Goal: Task Accomplishment & Management: Manage account settings

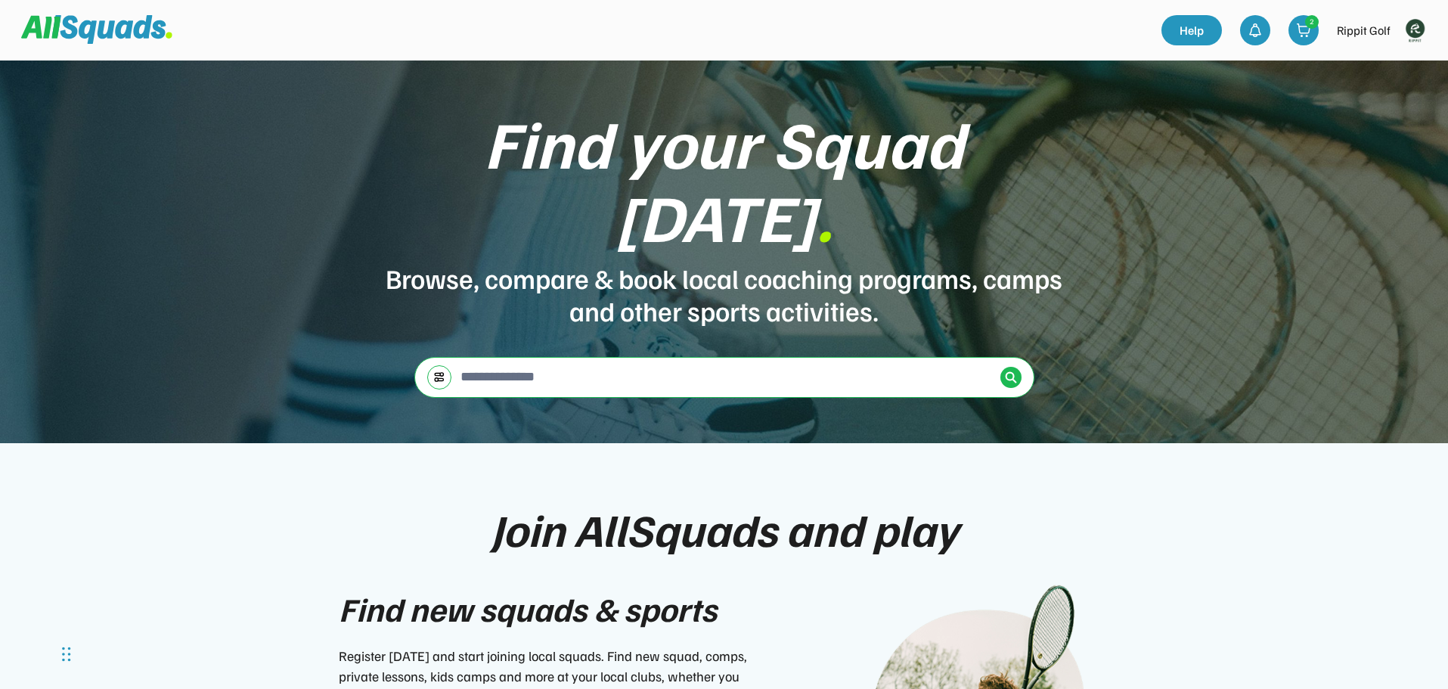
click at [1420, 34] on img at bounding box center [1415, 30] width 30 height 30
click at [1402, 65] on link "Profile" at bounding box center [1394, 66] width 89 height 30
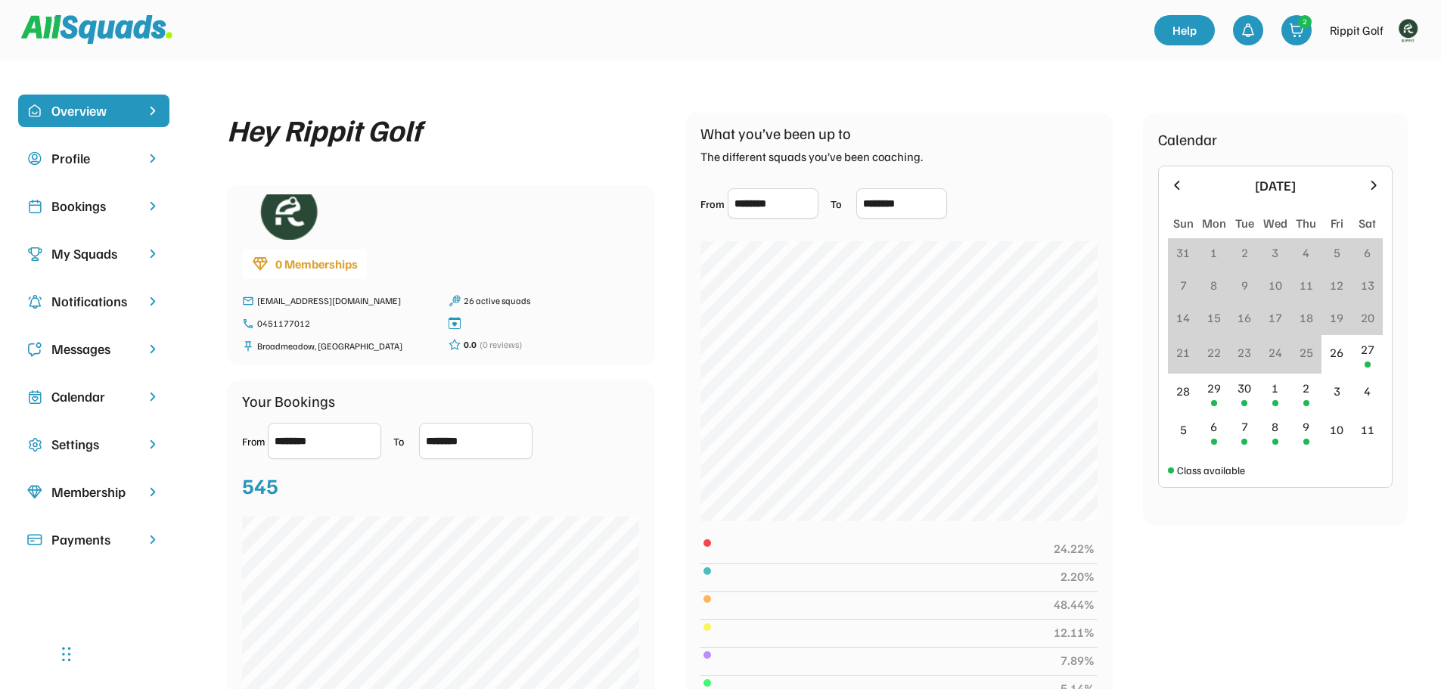
click at [101, 397] on div "Calendar" at bounding box center [93, 396] width 85 height 20
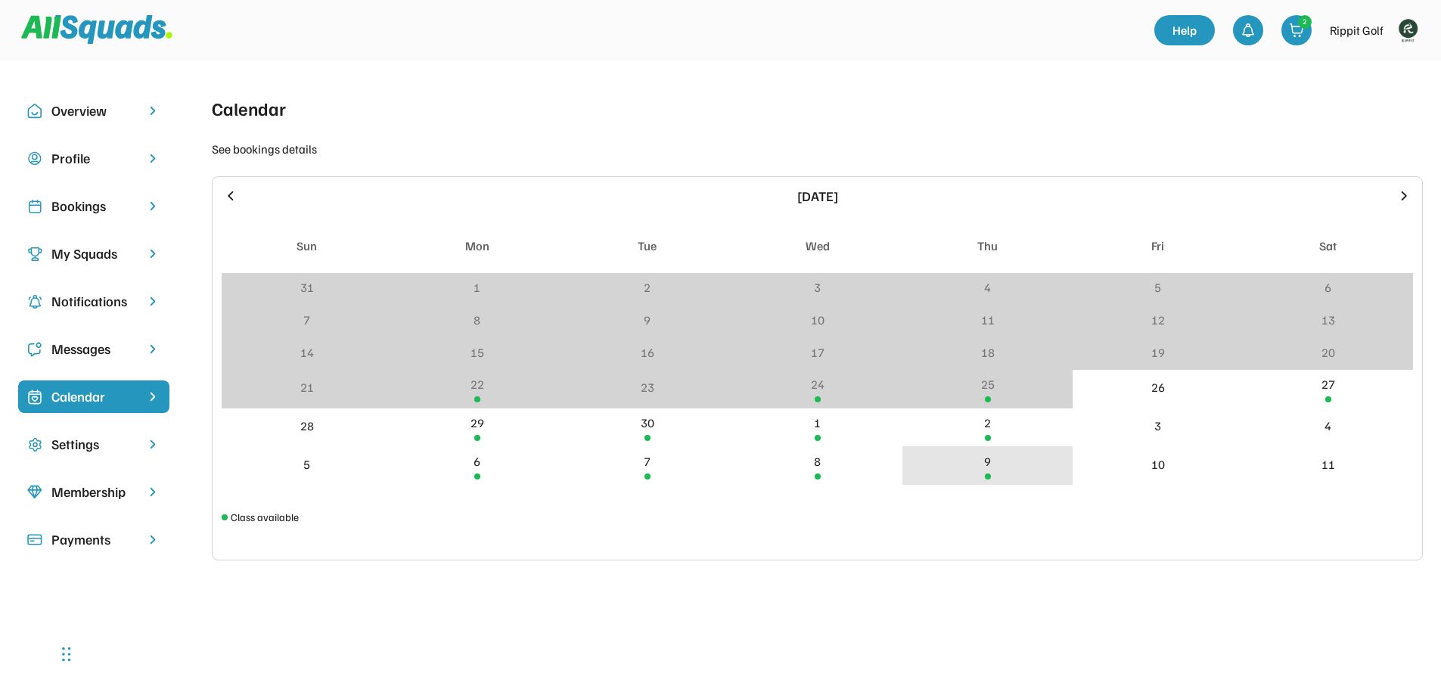
click at [1001, 475] on div "9" at bounding box center [987, 465] width 170 height 39
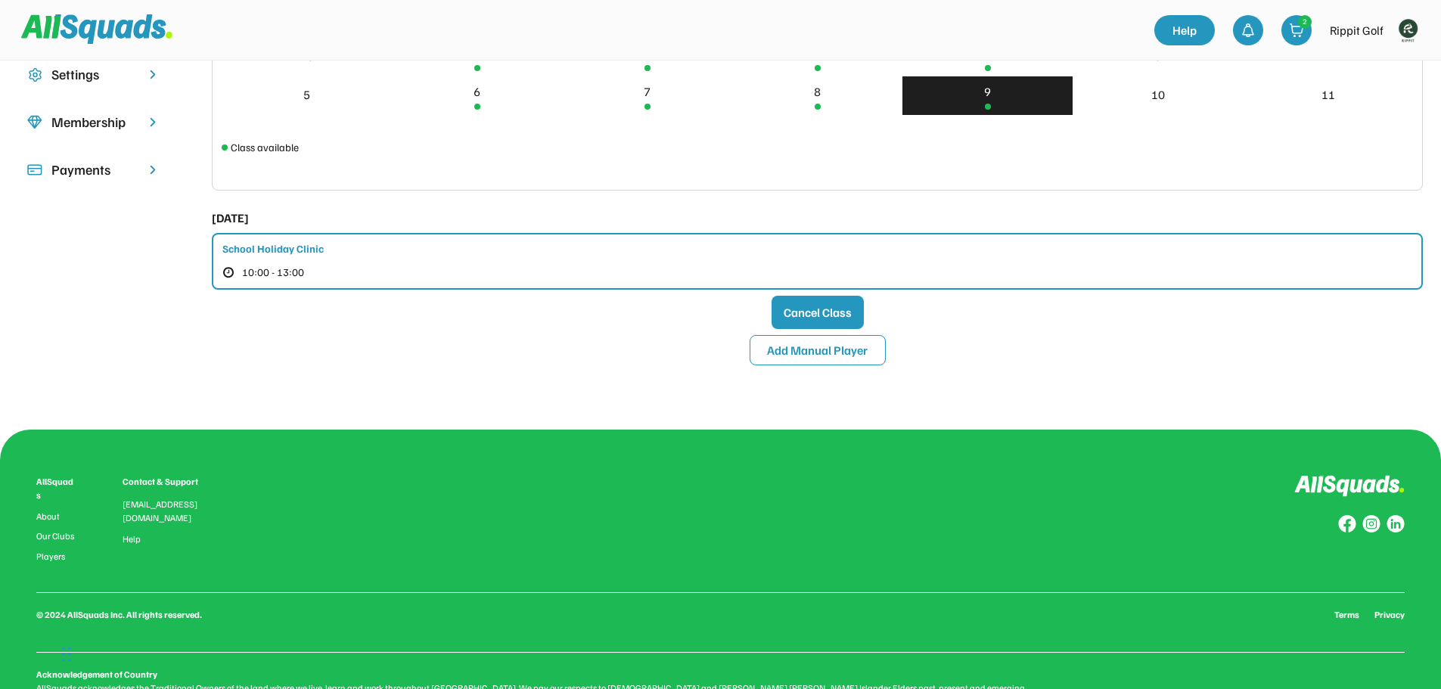
scroll to position [378, 0]
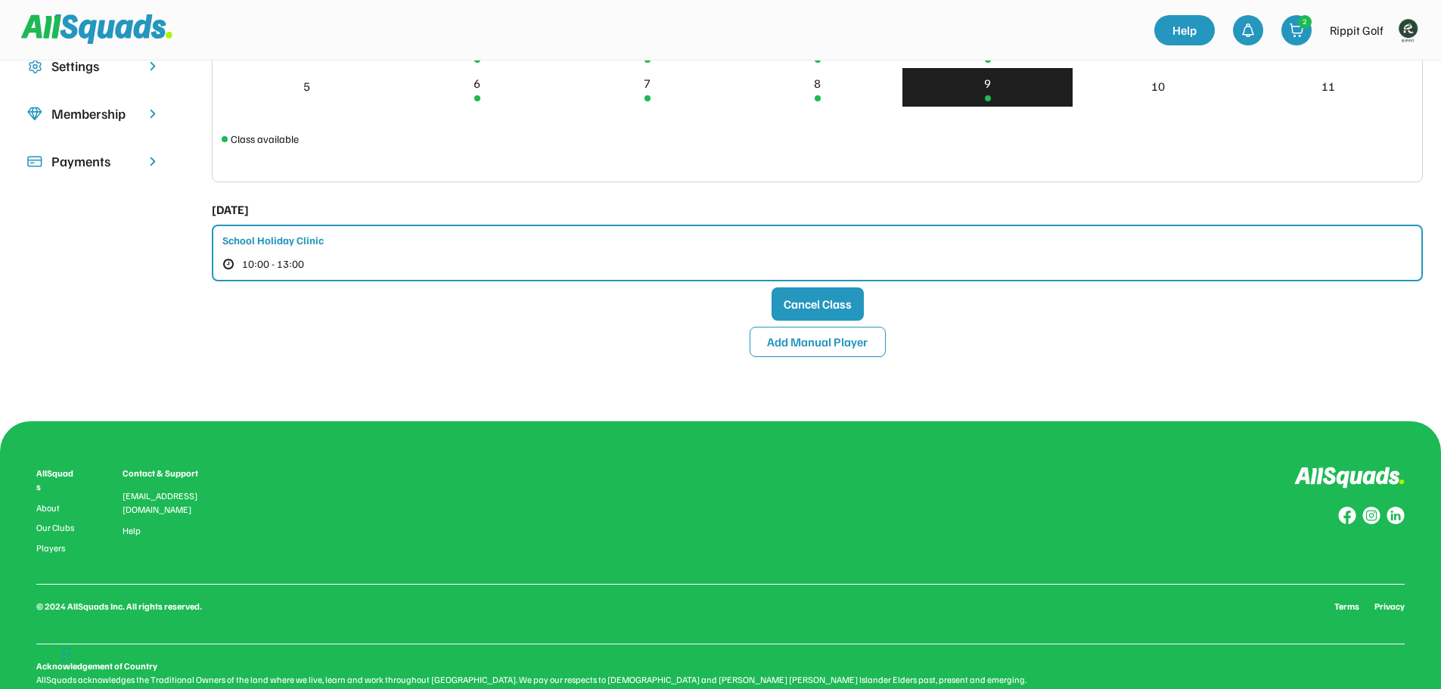
click at [253, 250] on div "School Holiday Clinic 10:00 - 13:00" at bounding box center [817, 253] width 1211 height 57
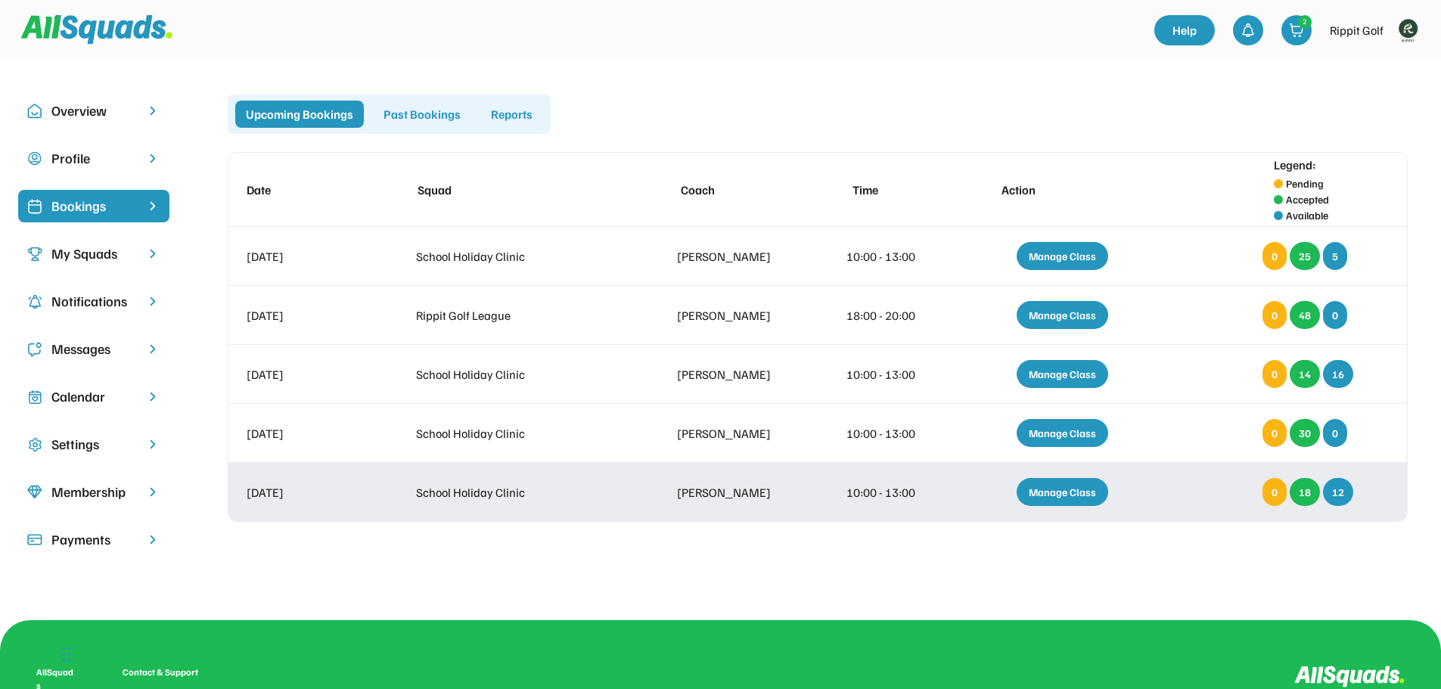
click at [1044, 488] on div "Manage Class" at bounding box center [1061, 492] width 91 height 28
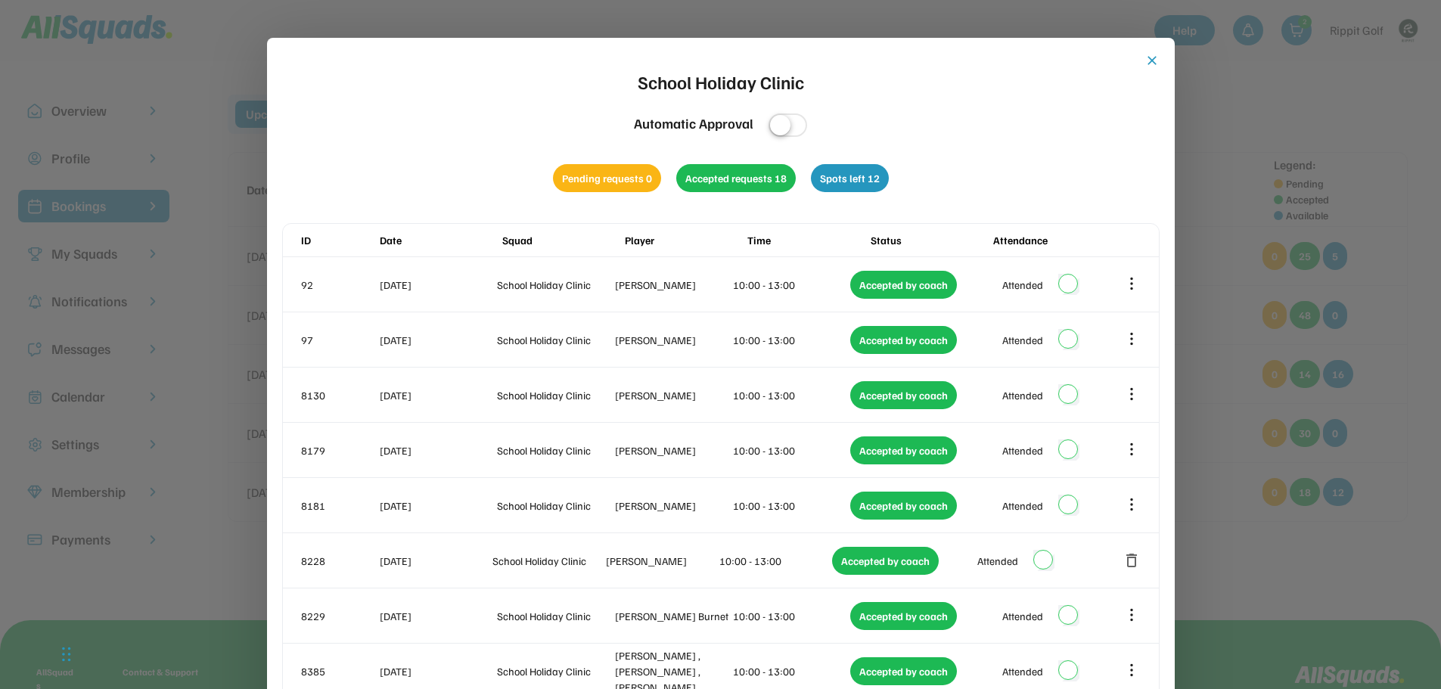
click at [1146, 61] on button "close" at bounding box center [1151, 60] width 15 height 15
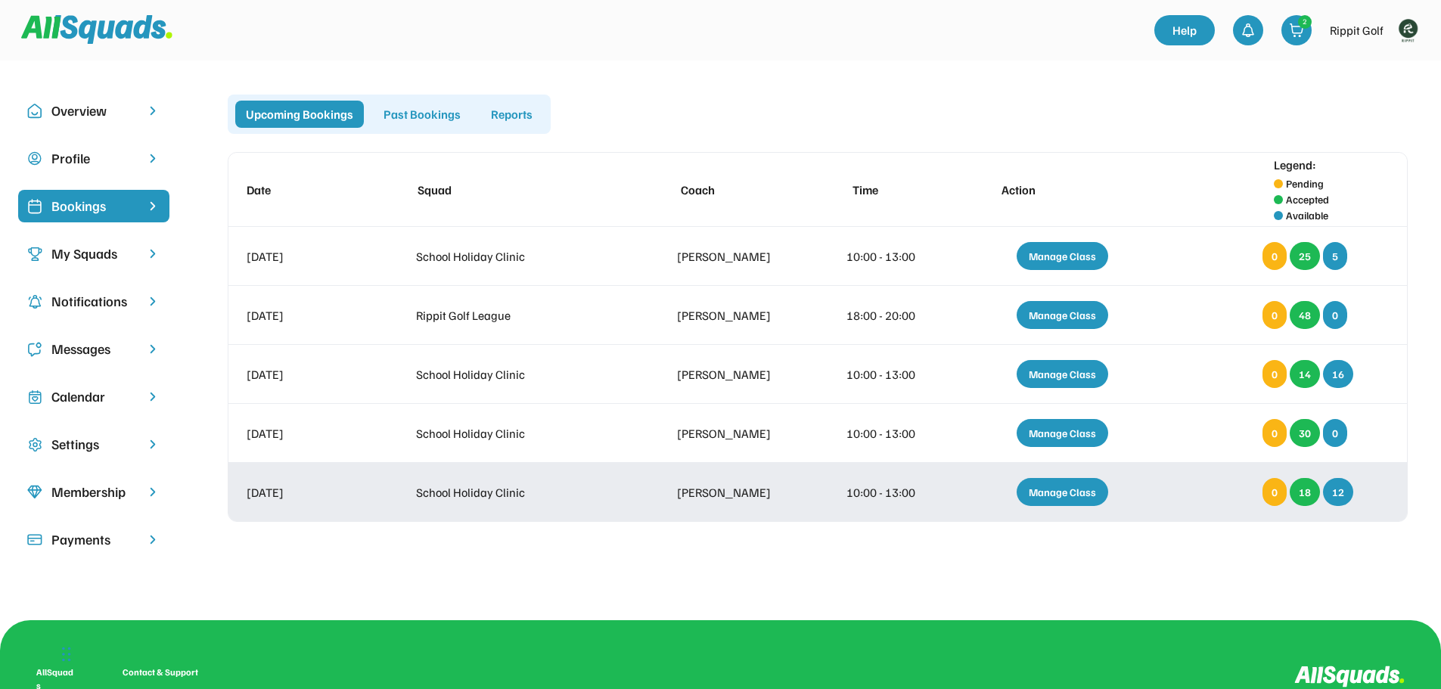
click at [1038, 491] on div "Manage Class" at bounding box center [1061, 492] width 91 height 28
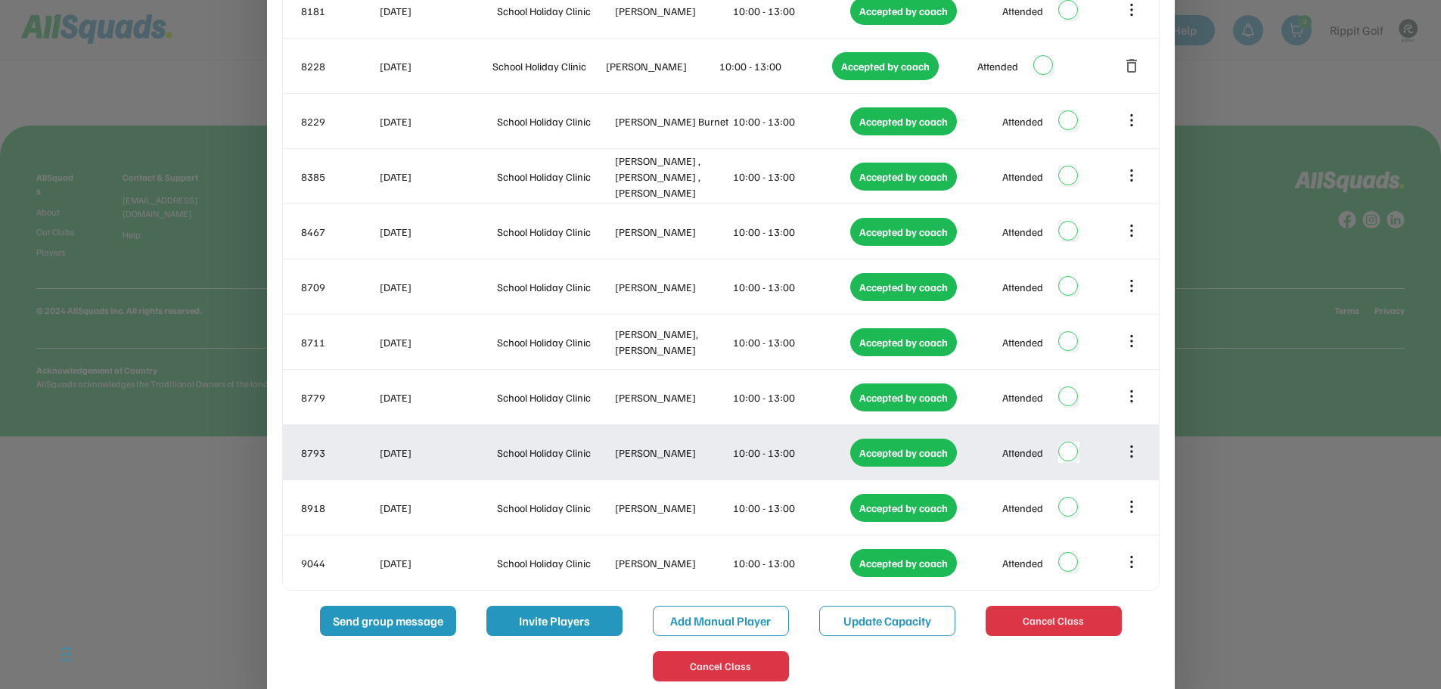
scroll to position [517, 0]
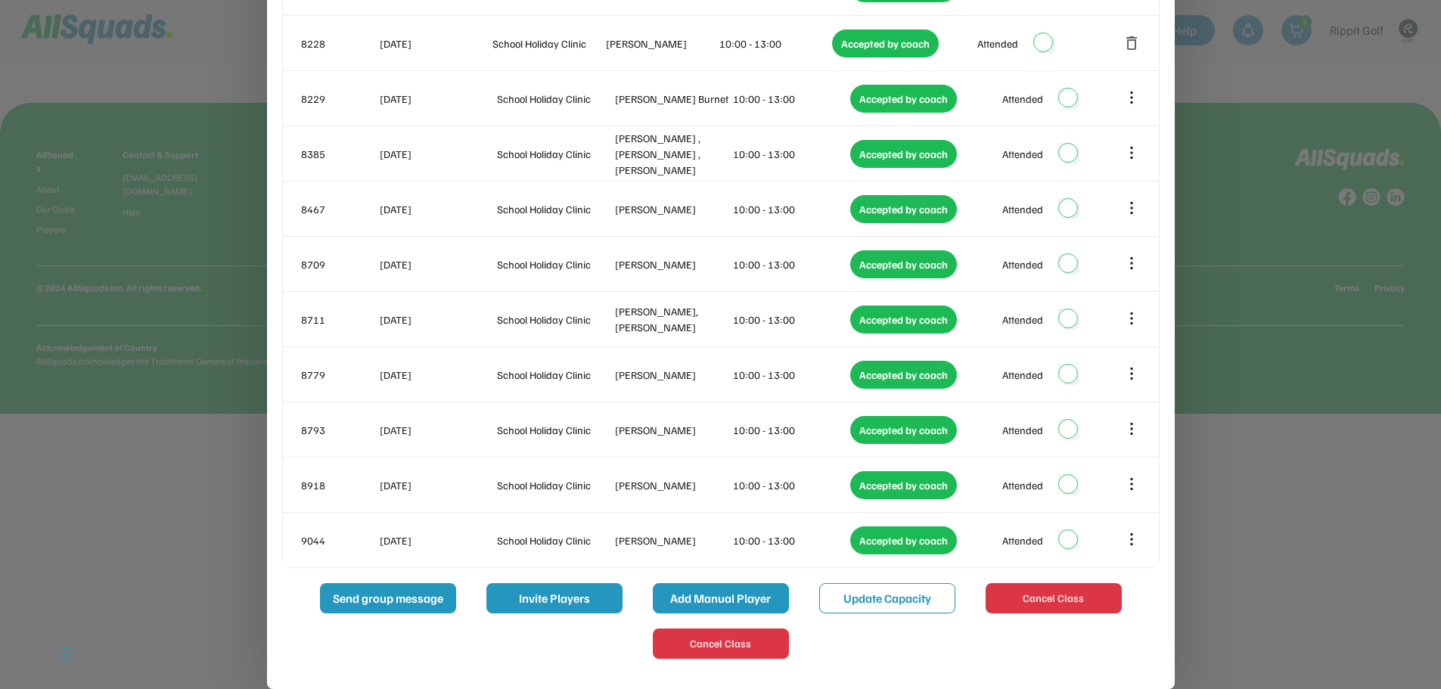
click at [731, 594] on button "Add Manual Player" at bounding box center [721, 598] width 136 height 30
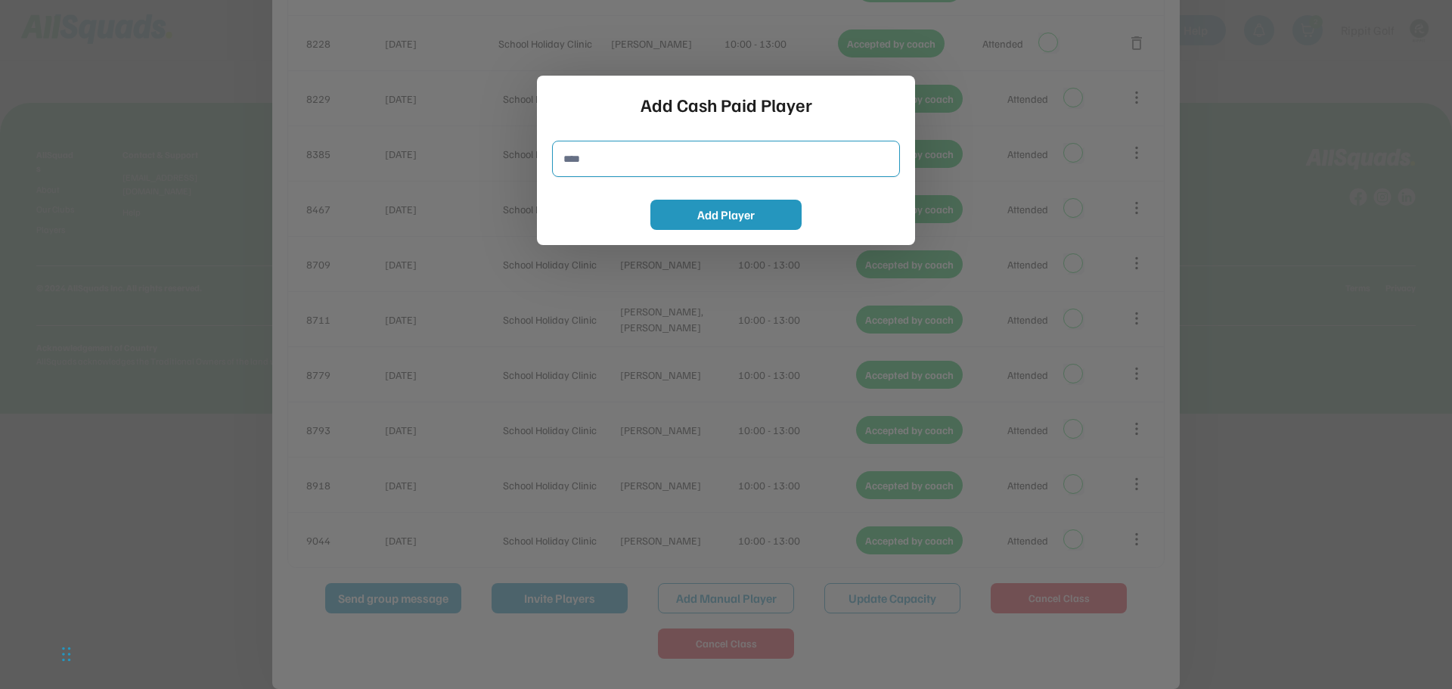
click at [596, 163] on input "input" at bounding box center [726, 159] width 348 height 36
type input "**********"
click at [720, 225] on button "Add Player" at bounding box center [725, 215] width 151 height 30
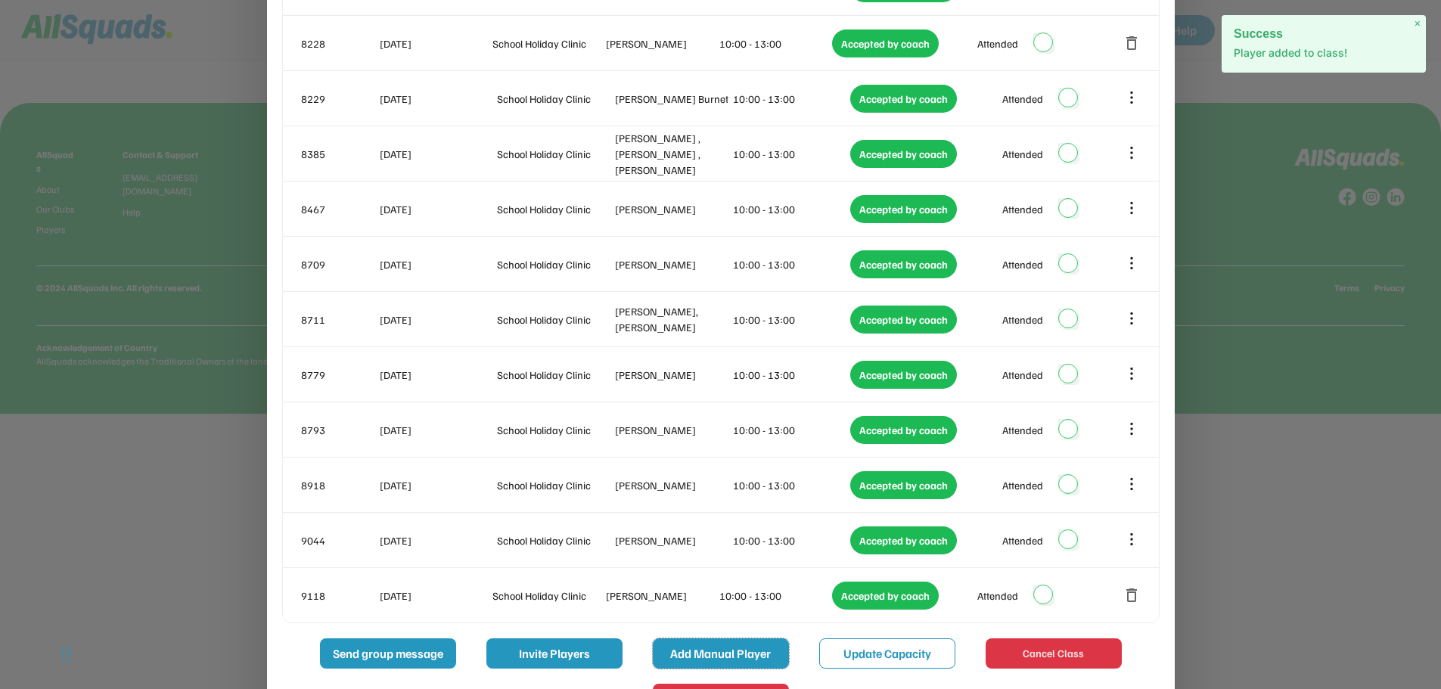
click at [700, 648] on button "Add Manual Player" at bounding box center [721, 653] width 136 height 30
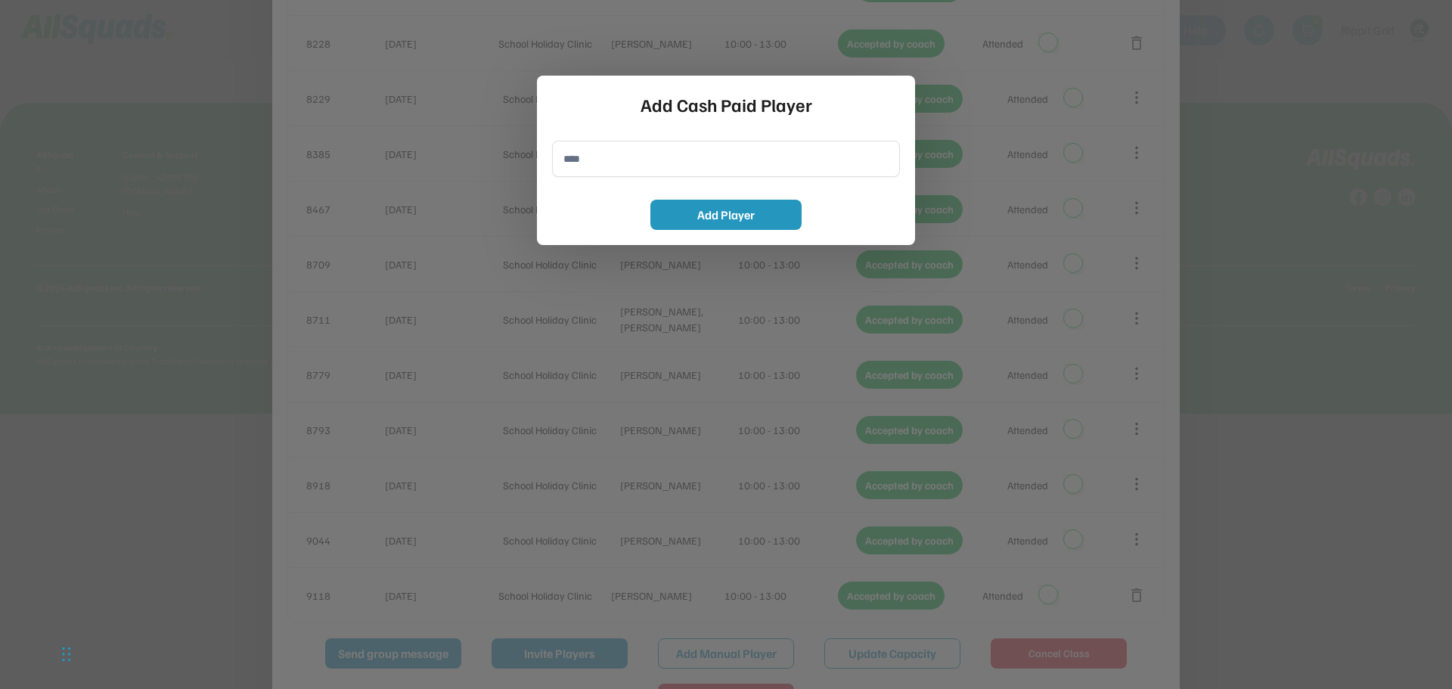
click at [587, 157] on input "input" at bounding box center [726, 159] width 348 height 36
type input "**********"
click at [701, 222] on button "Add Player" at bounding box center [725, 215] width 151 height 30
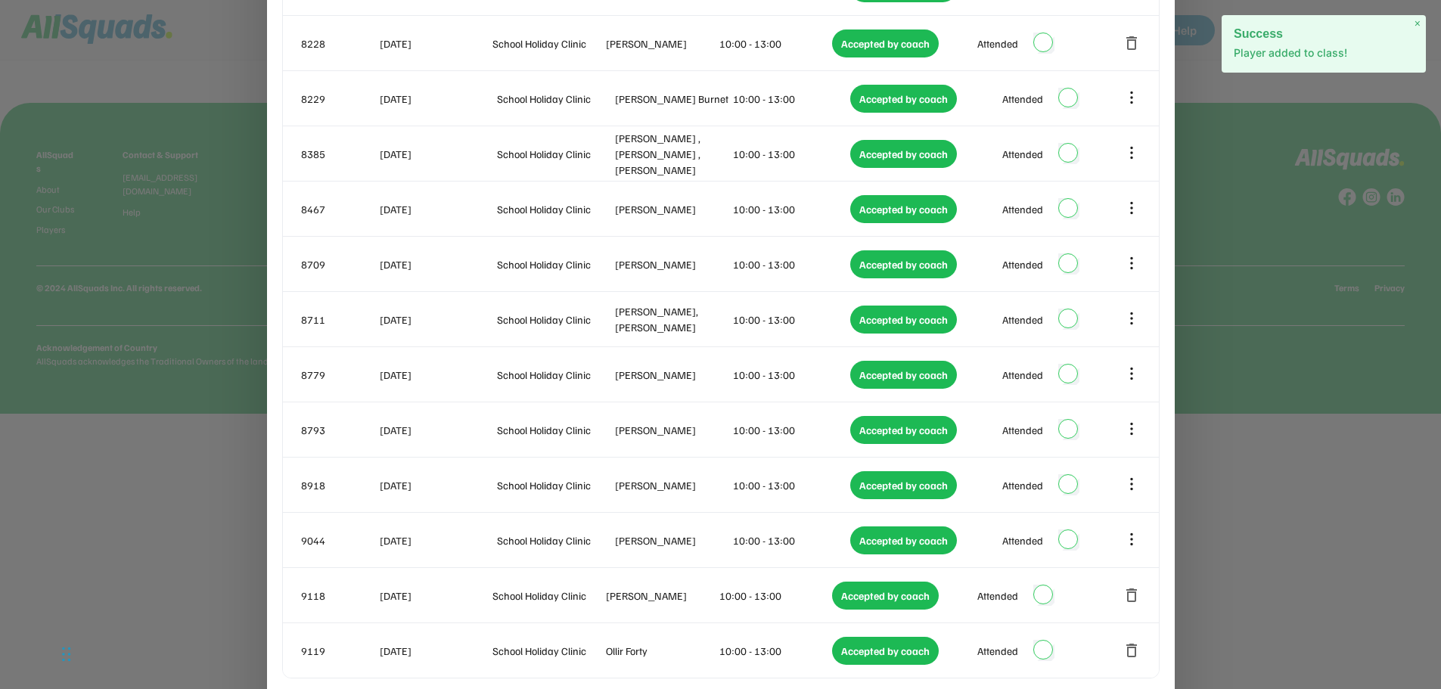
click at [1421, 19] on div "× Success Player added to class!" at bounding box center [1323, 43] width 204 height 57
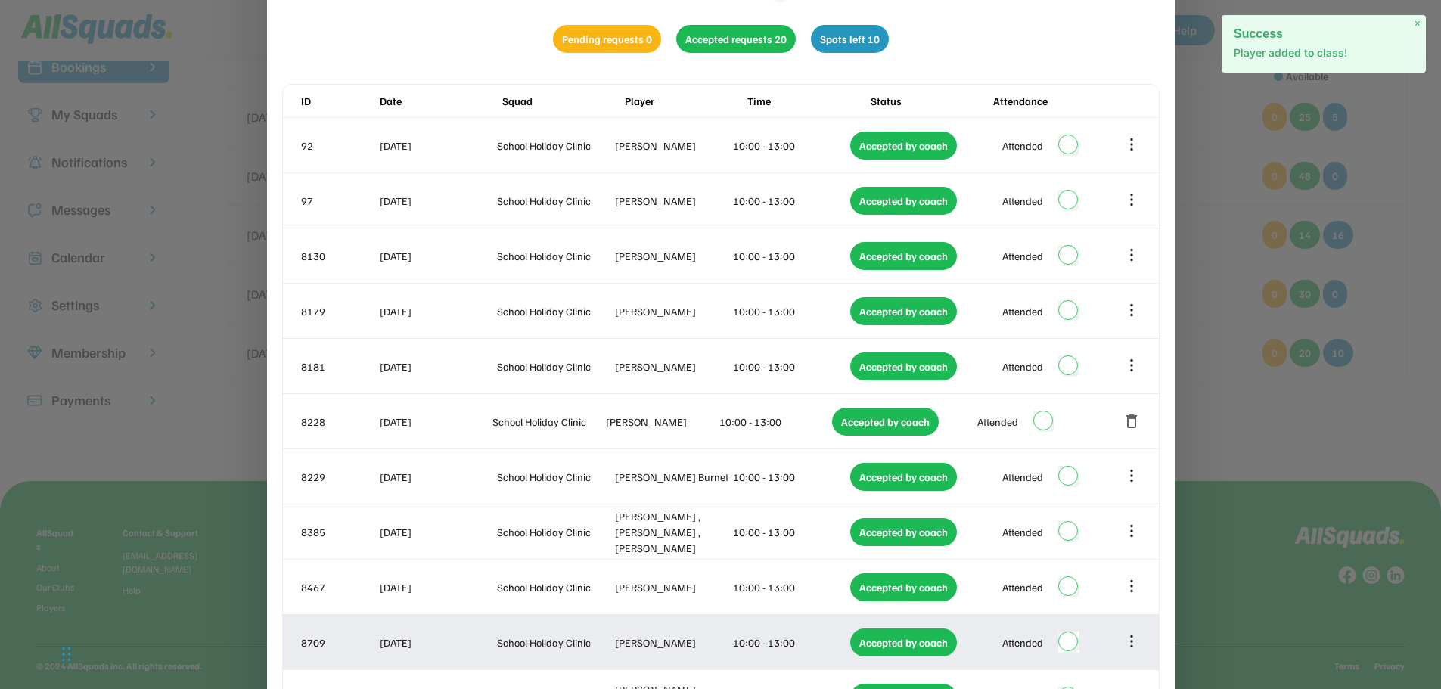
scroll to position [0, 0]
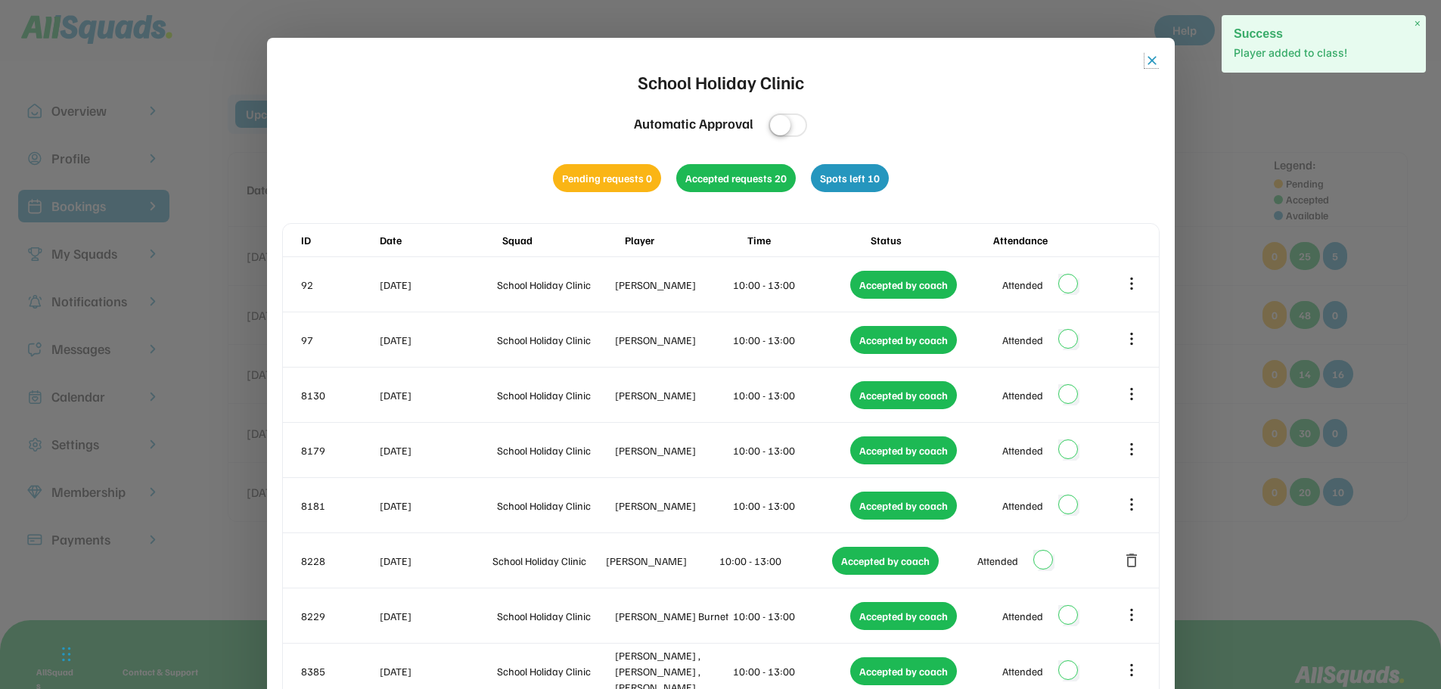
click at [1158, 58] on button "close" at bounding box center [1151, 60] width 15 height 15
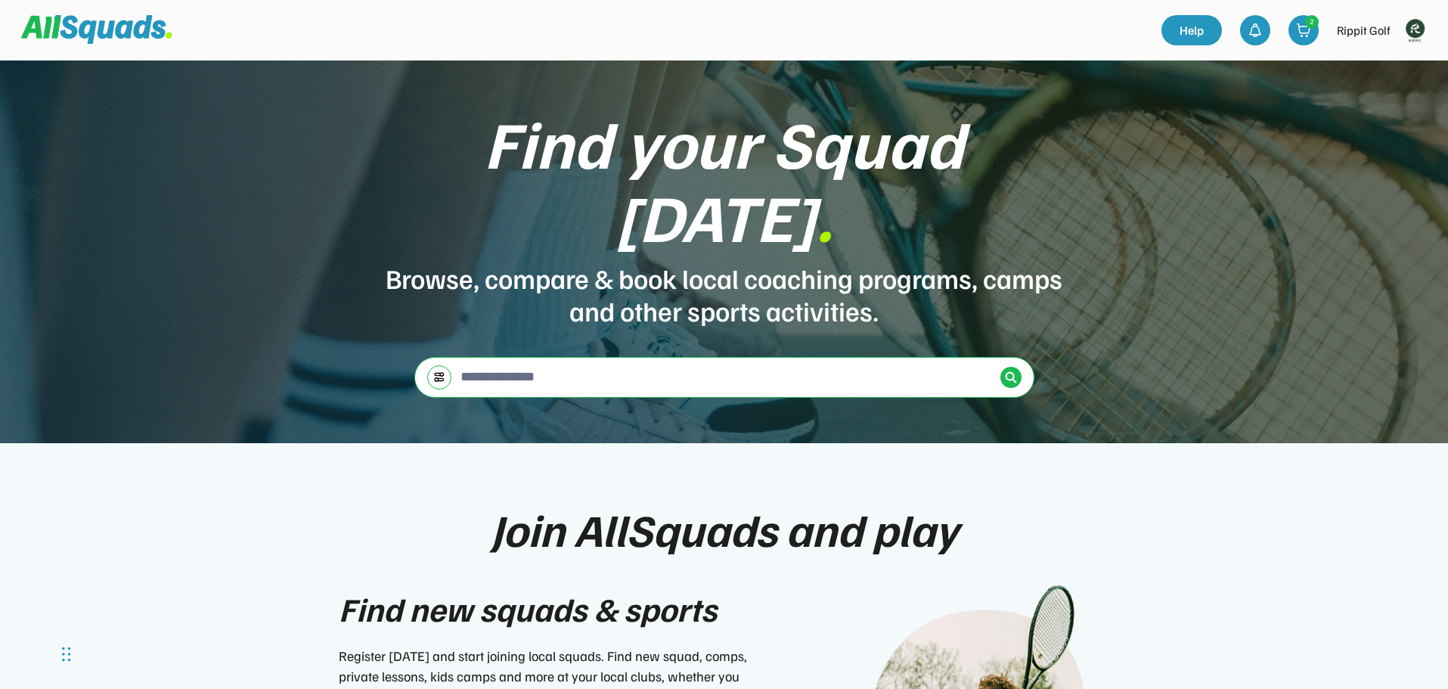
click at [1408, 33] on img at bounding box center [1415, 30] width 30 height 30
click at [1385, 68] on link "Profile" at bounding box center [1394, 66] width 89 height 30
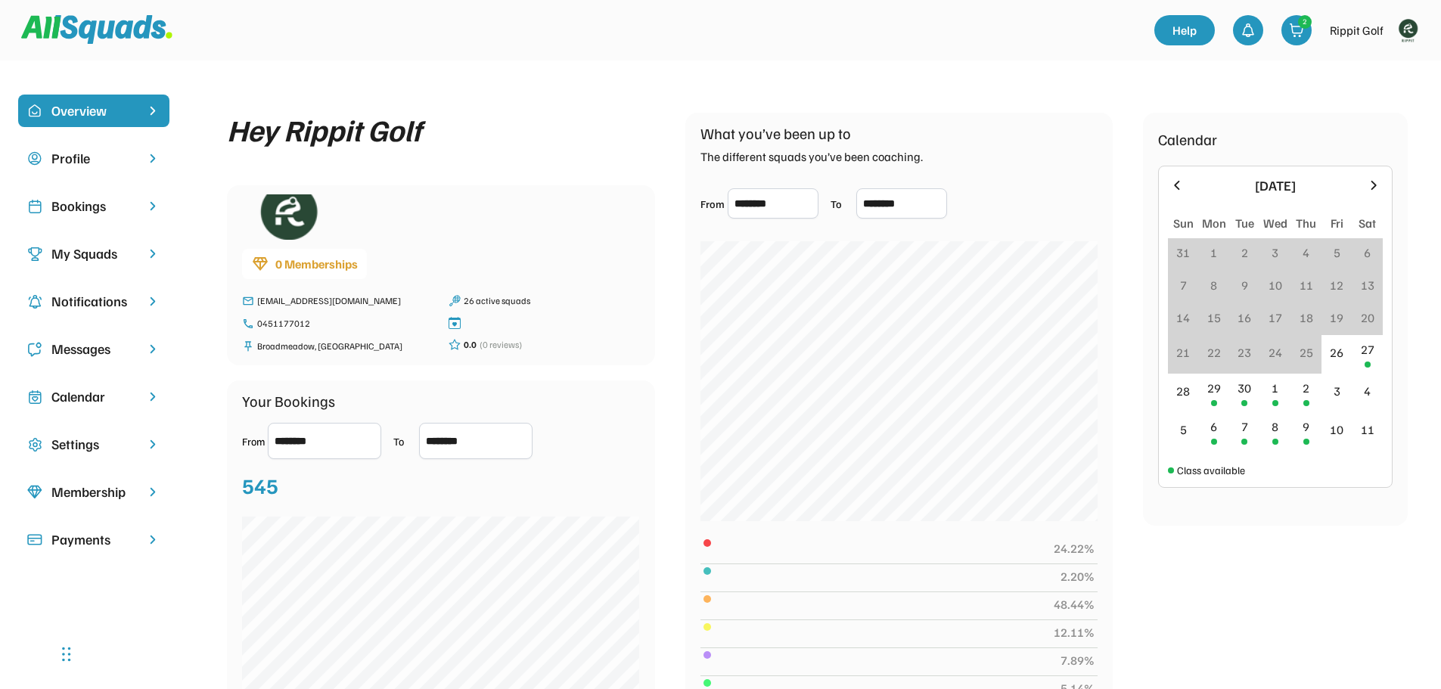
click at [64, 194] on div "Bookings" at bounding box center [93, 206] width 151 height 33
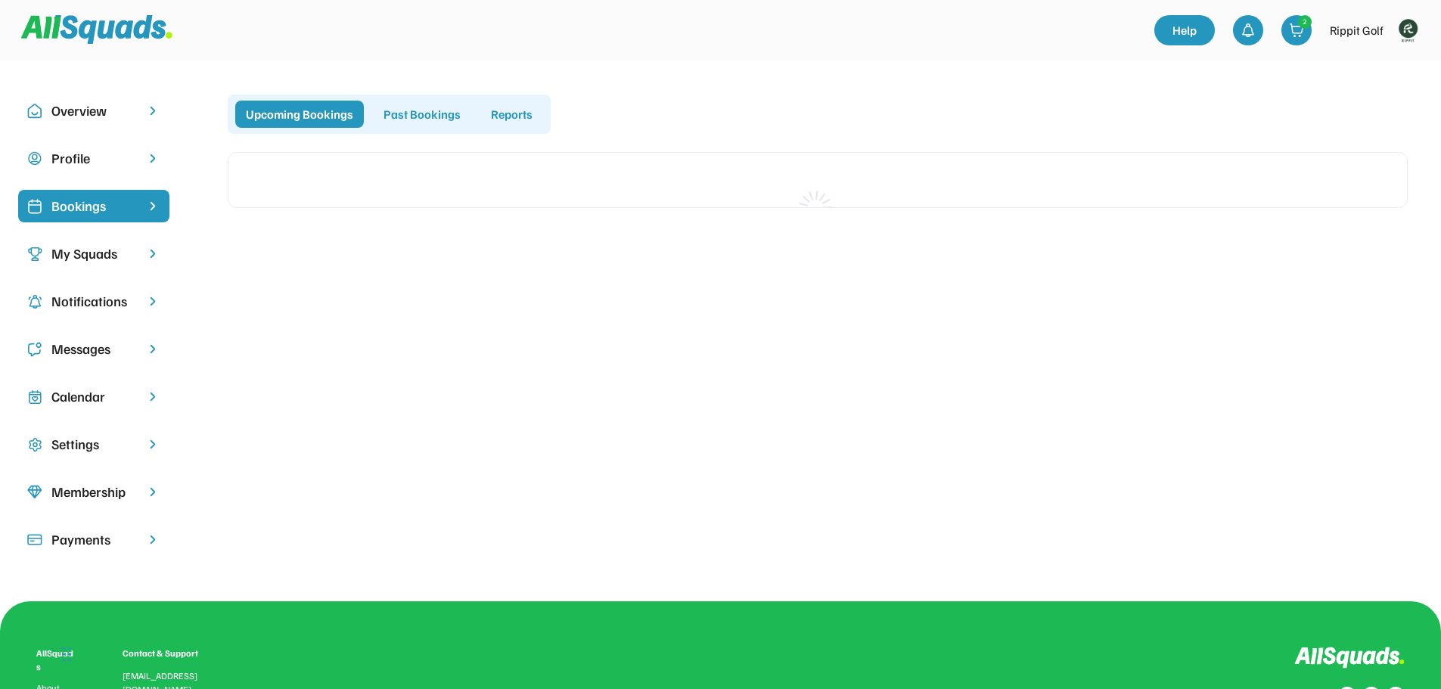
click at [65, 383] on div "Calendar" at bounding box center [93, 396] width 151 height 33
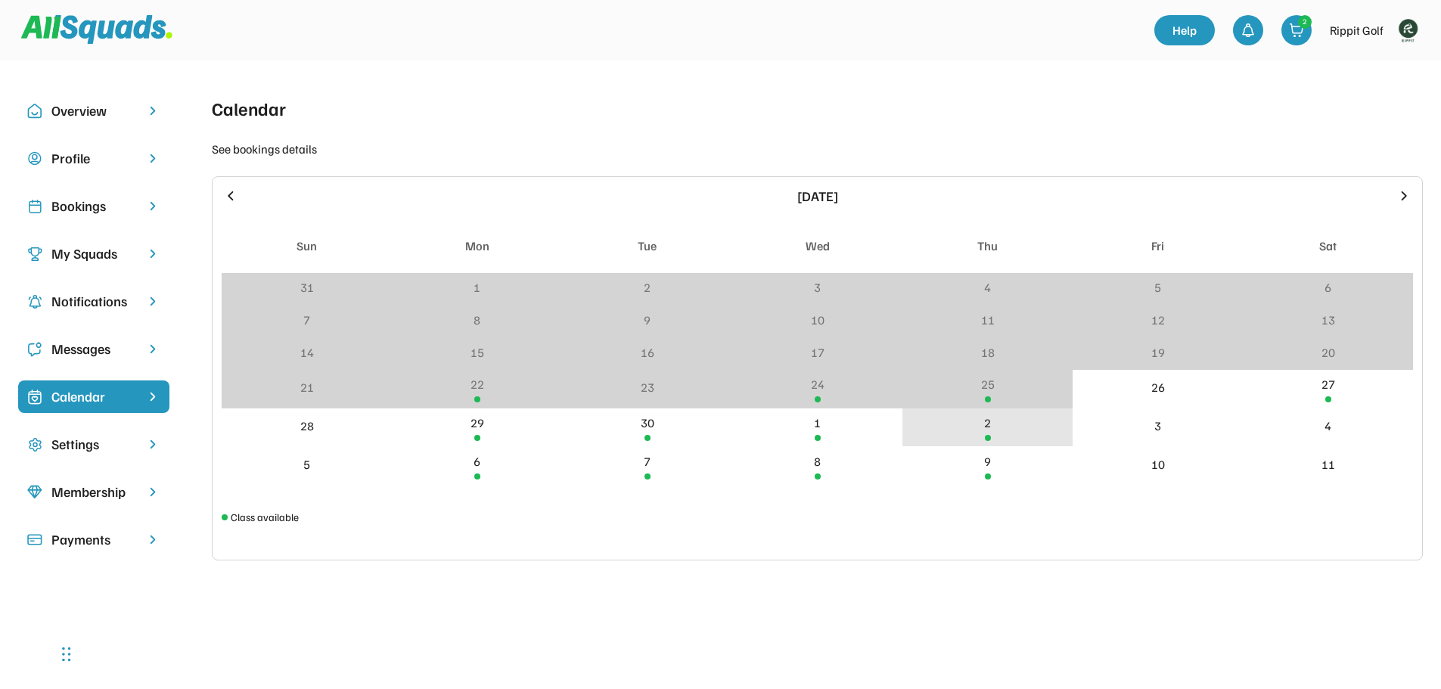
click at [988, 427] on div "2" at bounding box center [987, 423] width 7 height 18
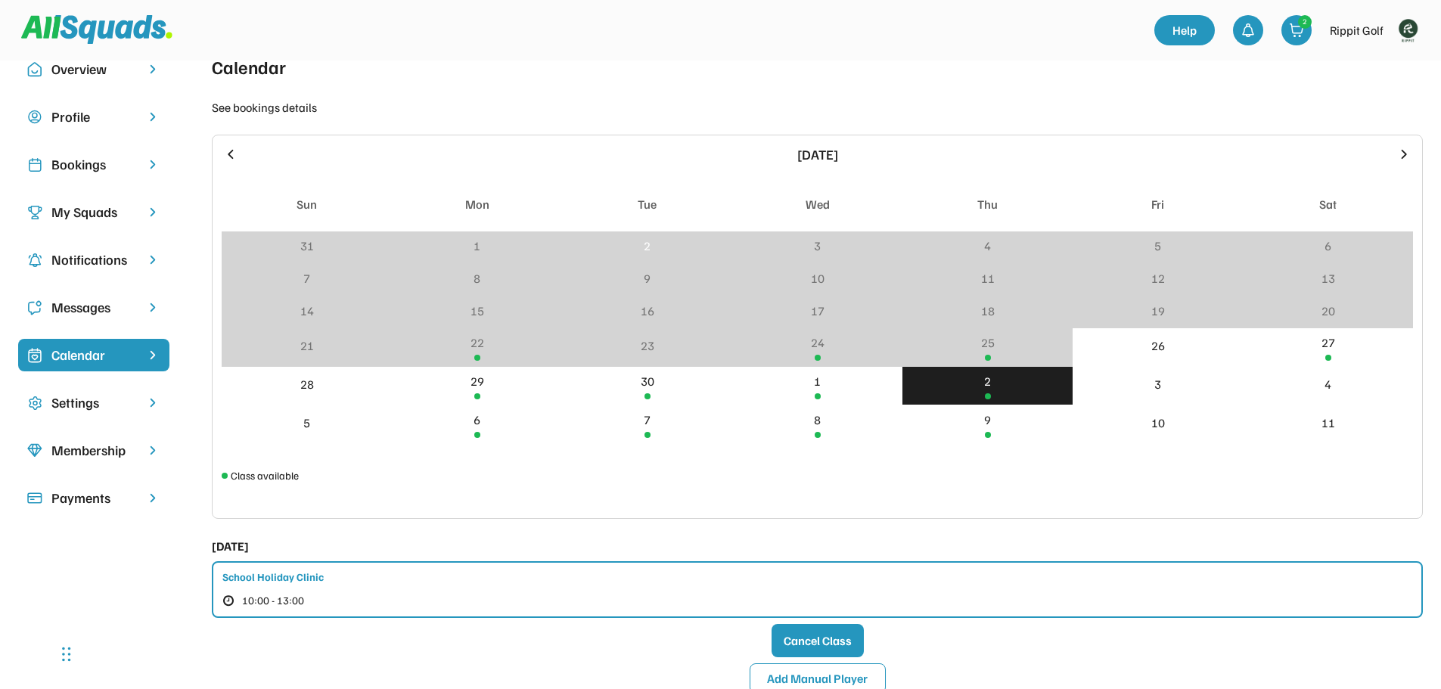
scroll to position [76, 0]
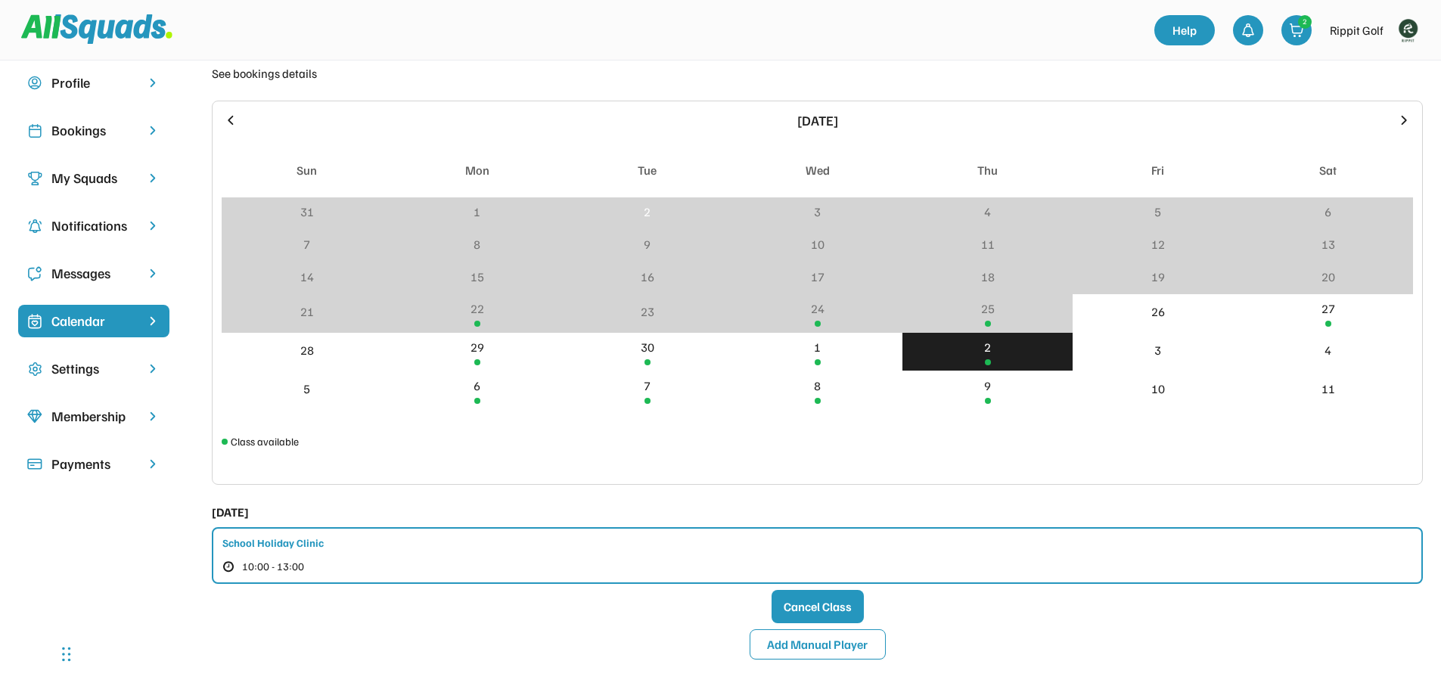
click at [457, 566] on div "School Holiday Clinic 10:00 - 13:00" at bounding box center [817, 555] width 1211 height 57
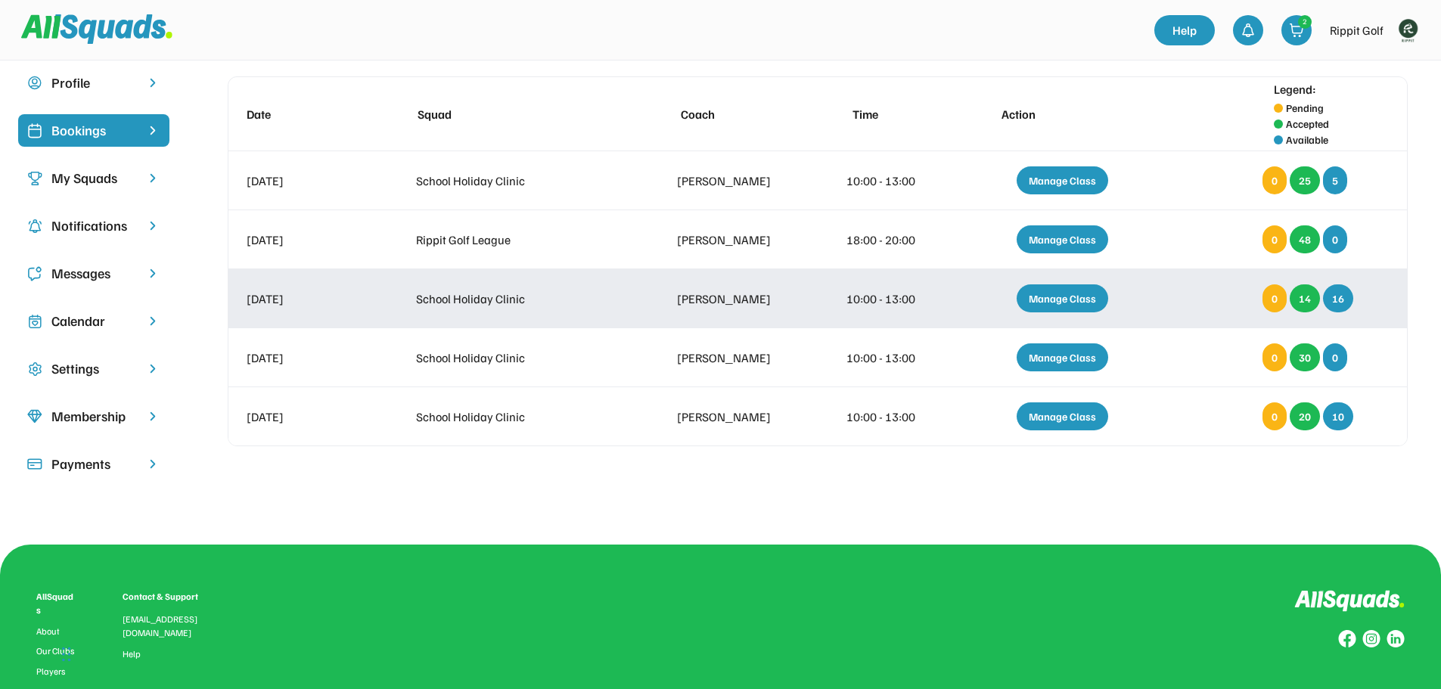
click at [1070, 293] on div "Manage Class" at bounding box center [1061, 298] width 91 height 28
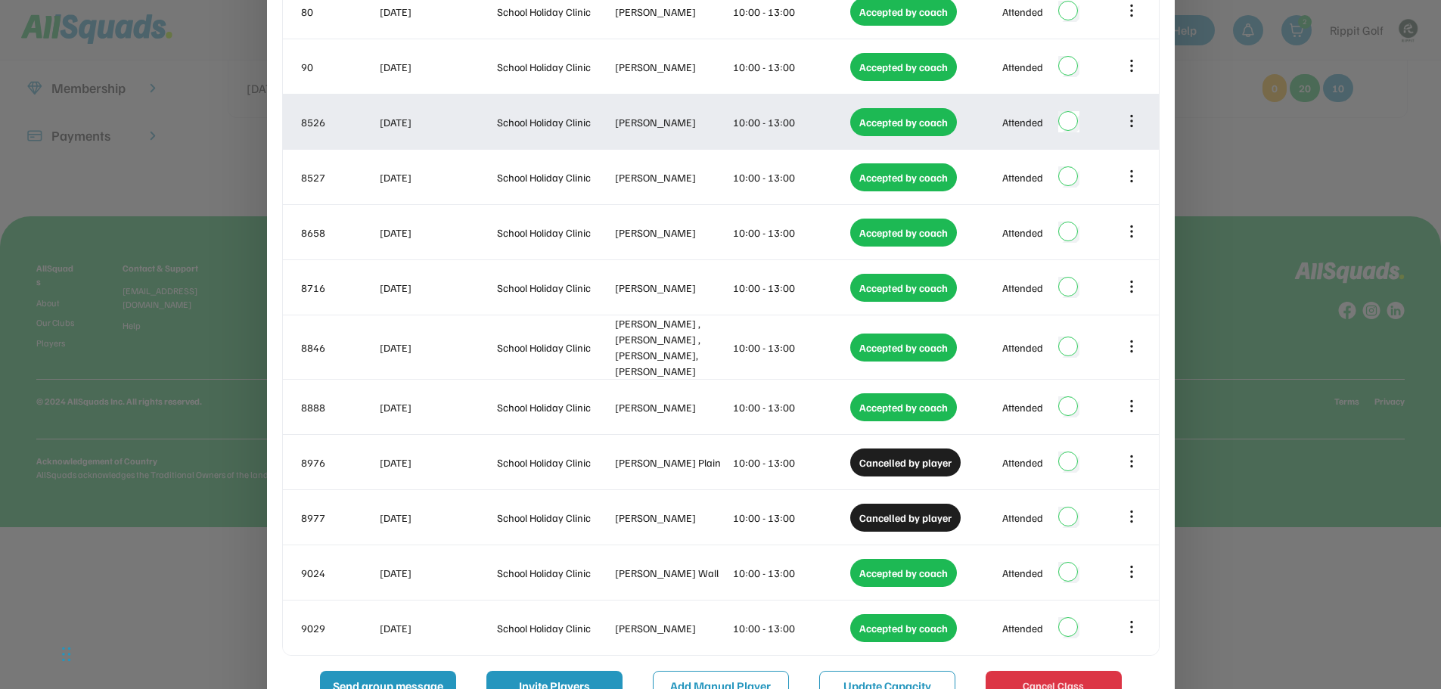
scroll to position [482, 0]
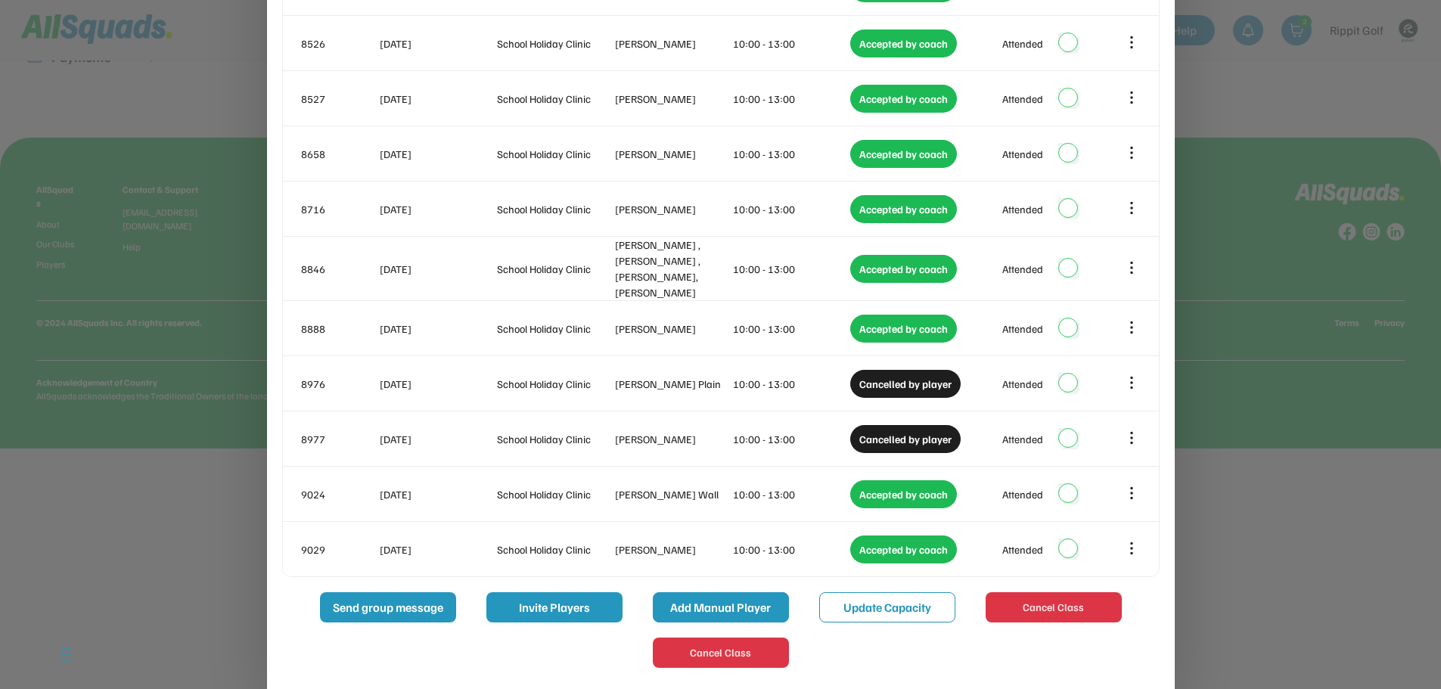
click at [740, 592] on button "Add Manual Player" at bounding box center [721, 607] width 136 height 30
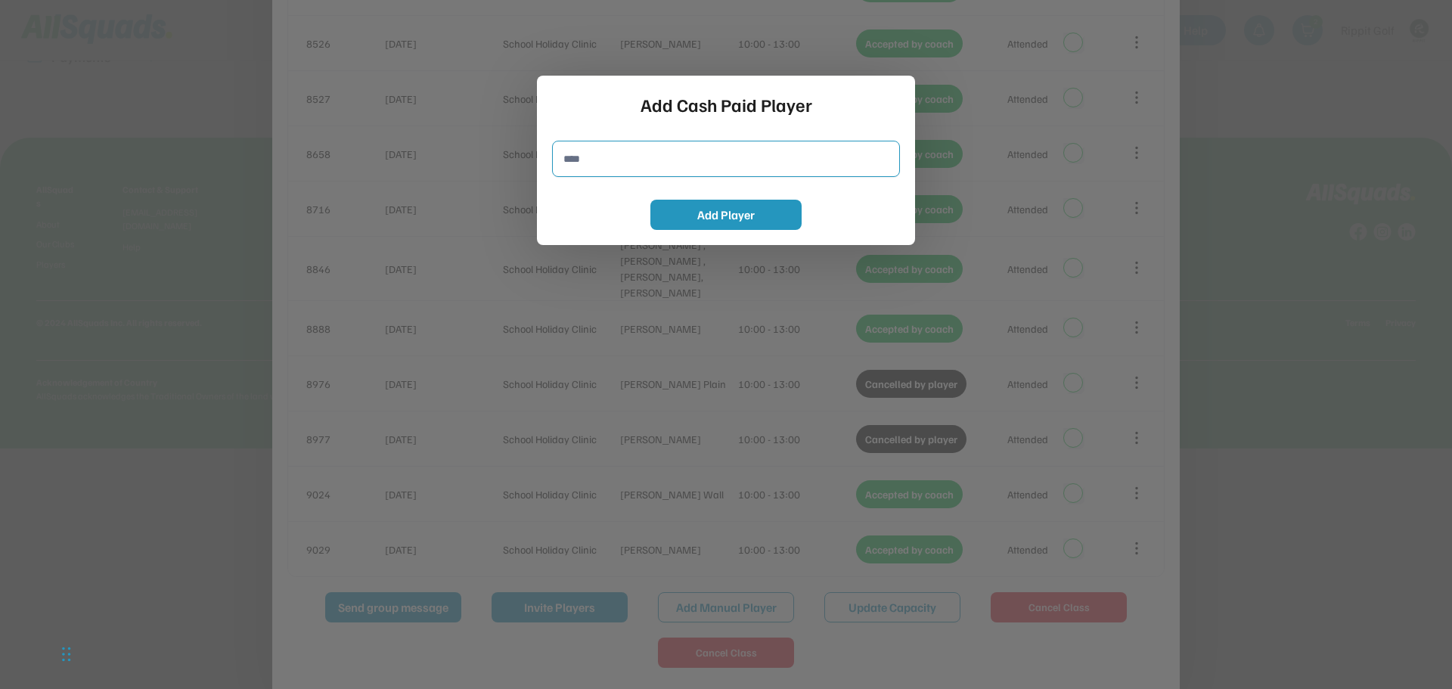
click at [585, 154] on input "input" at bounding box center [726, 159] width 348 height 36
type input "**********"
click at [735, 210] on button "Add Player" at bounding box center [725, 215] width 151 height 30
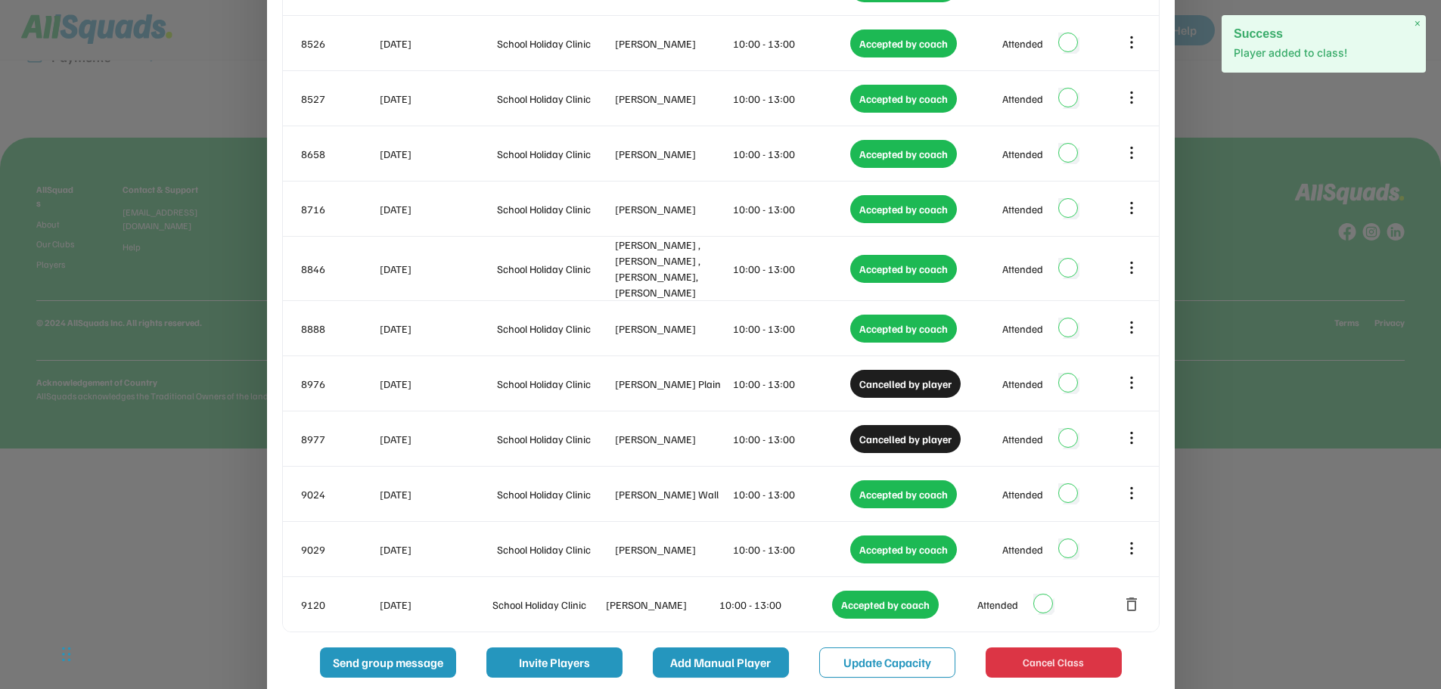
click at [718, 650] on button "Add Manual Player" at bounding box center [721, 662] width 136 height 30
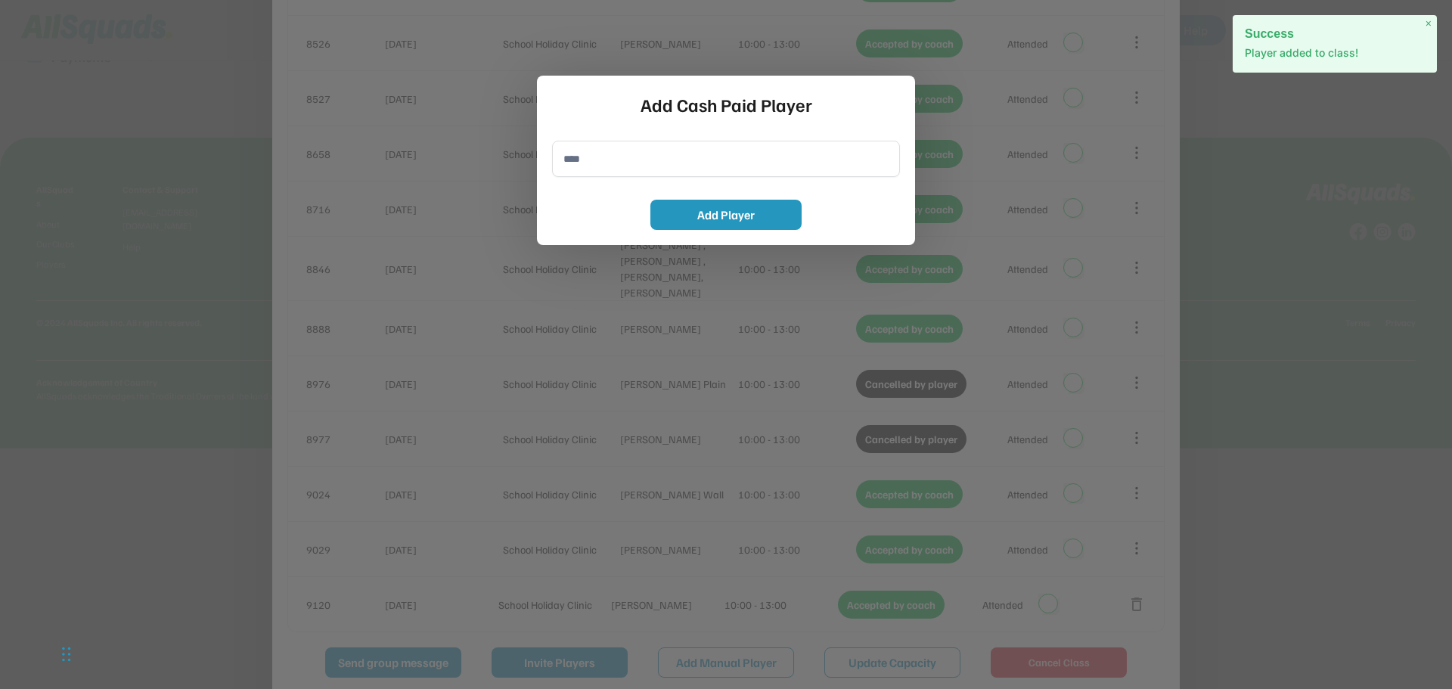
click at [686, 156] on input "input" at bounding box center [726, 159] width 348 height 36
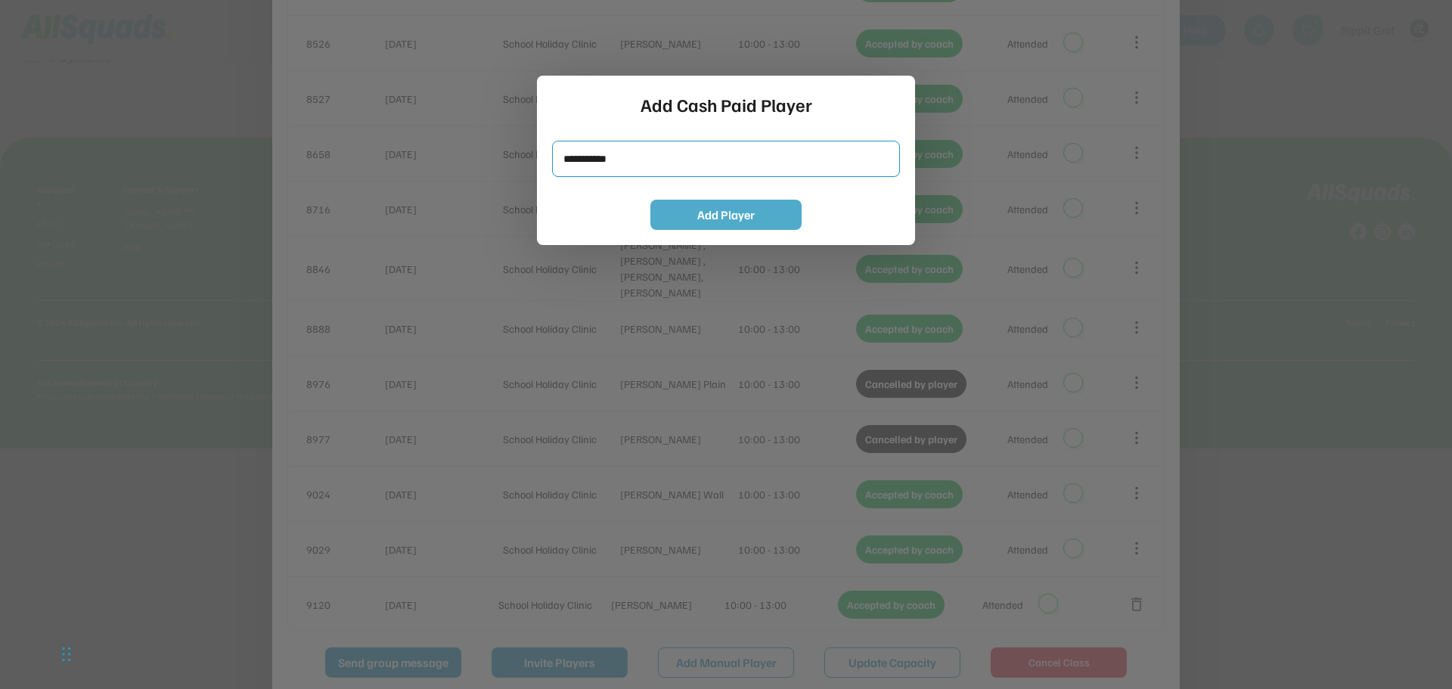
type input "**********"
click at [743, 206] on button "Add Player" at bounding box center [725, 215] width 151 height 30
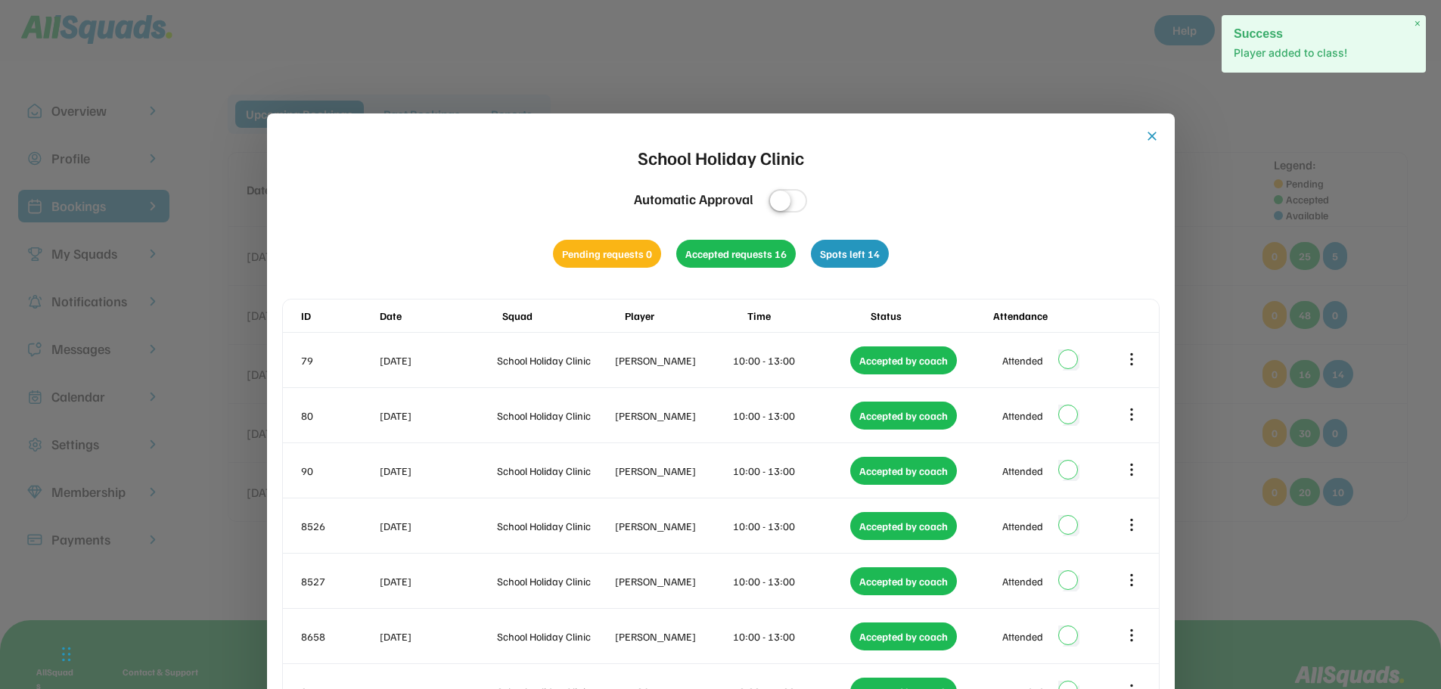
scroll to position [76, 0]
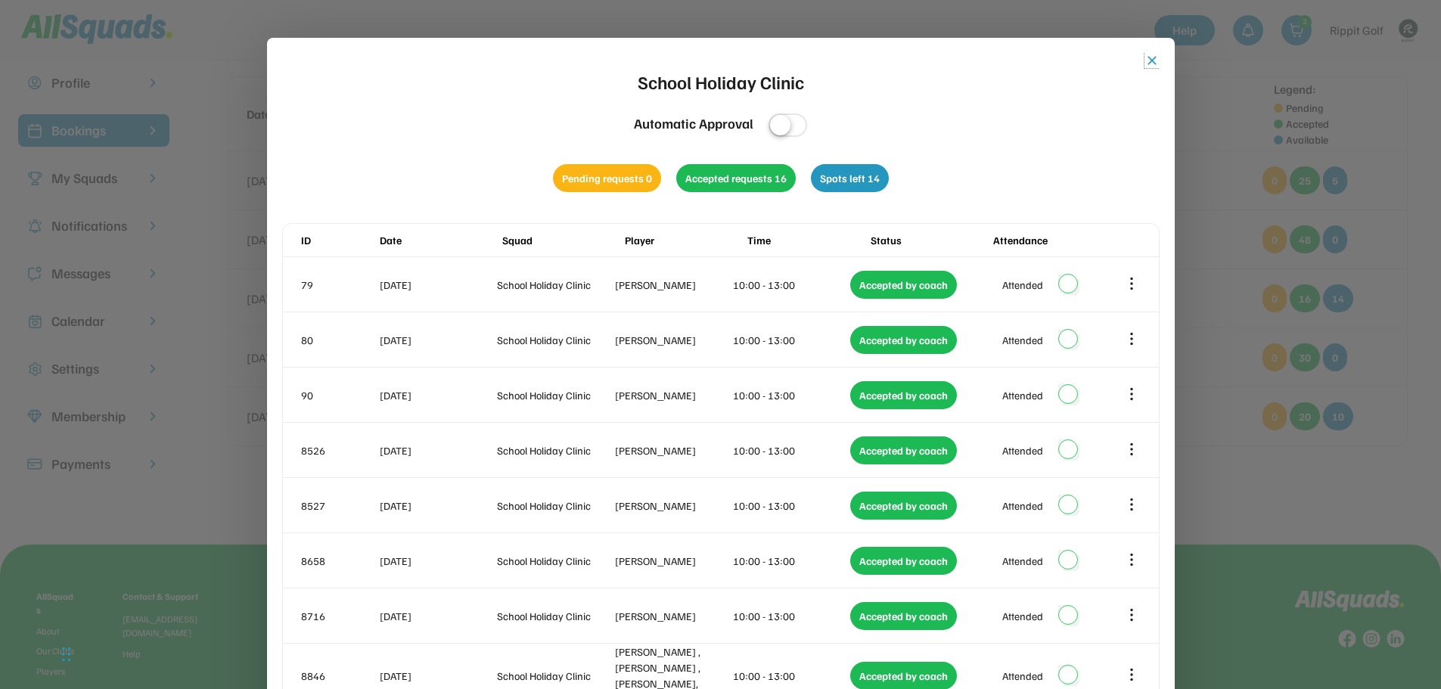
click at [1149, 54] on button "close" at bounding box center [1151, 60] width 15 height 15
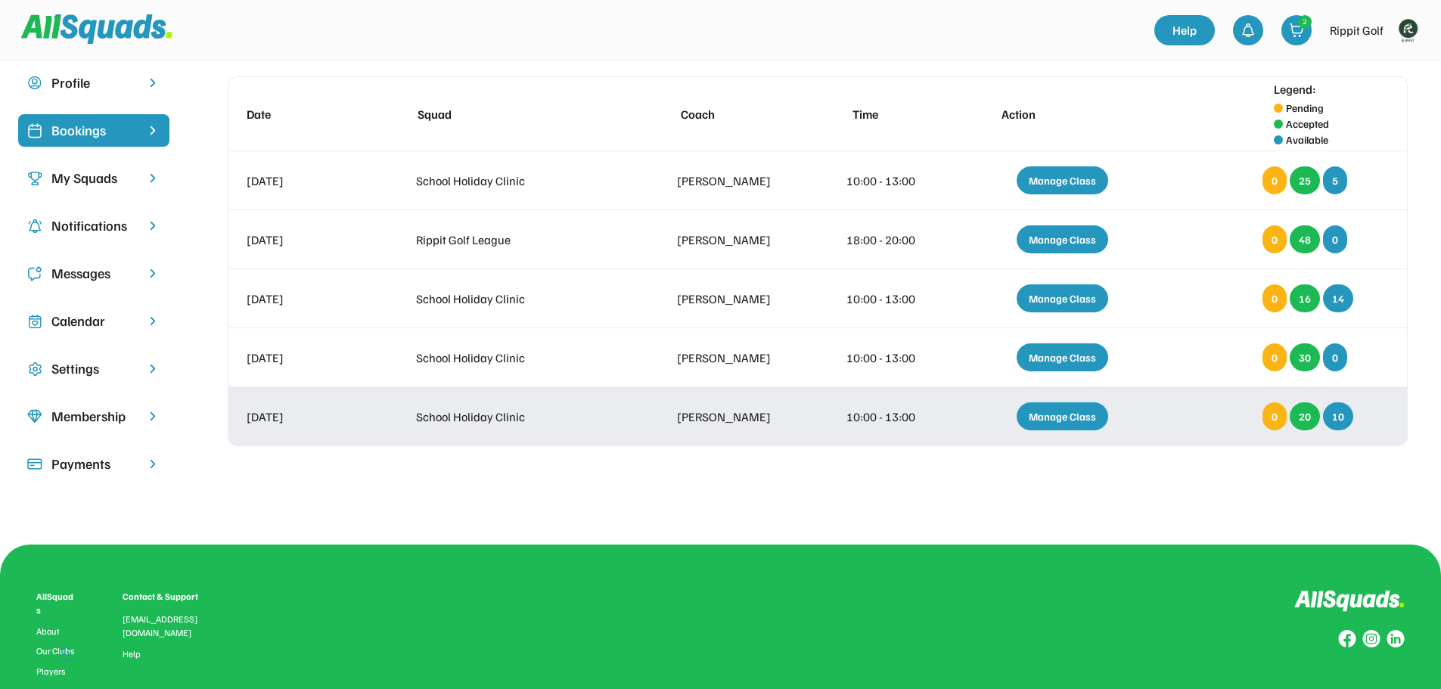
click at [1050, 409] on div "Manage Class" at bounding box center [1061, 416] width 91 height 28
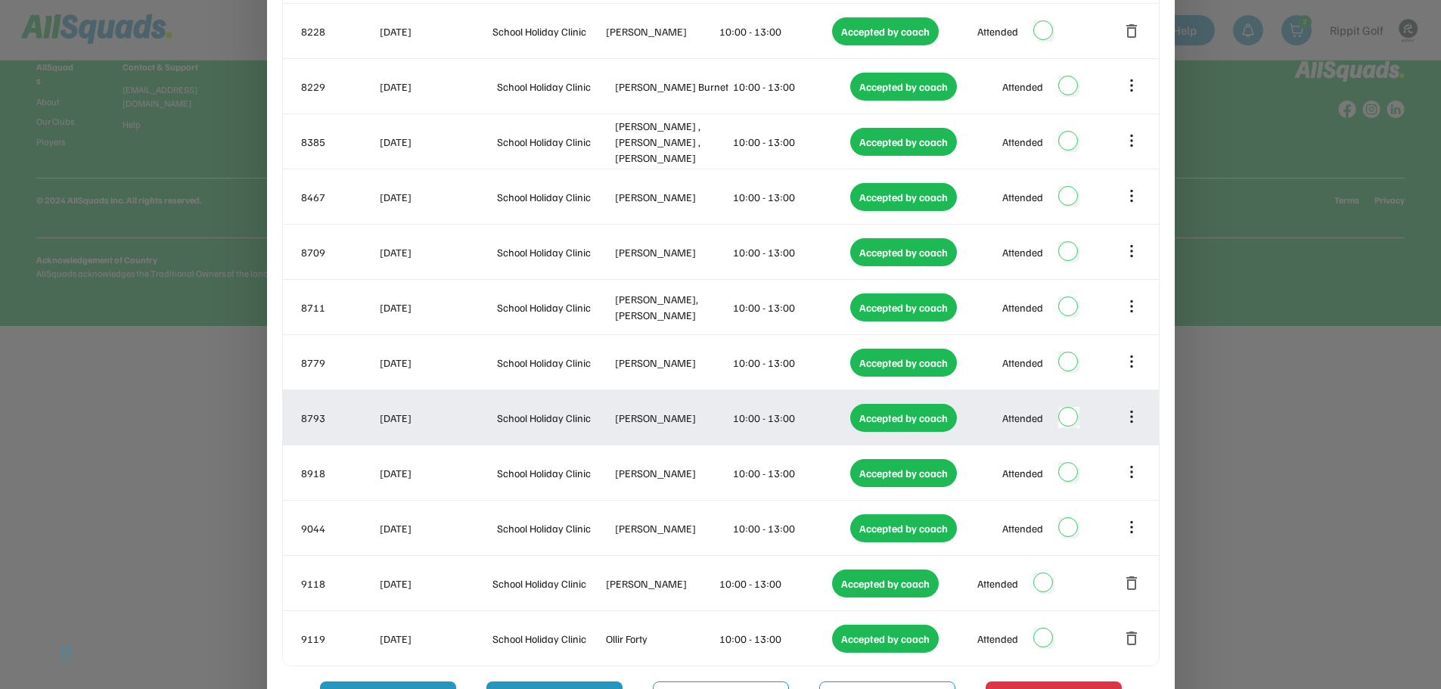
scroll to position [703, 0]
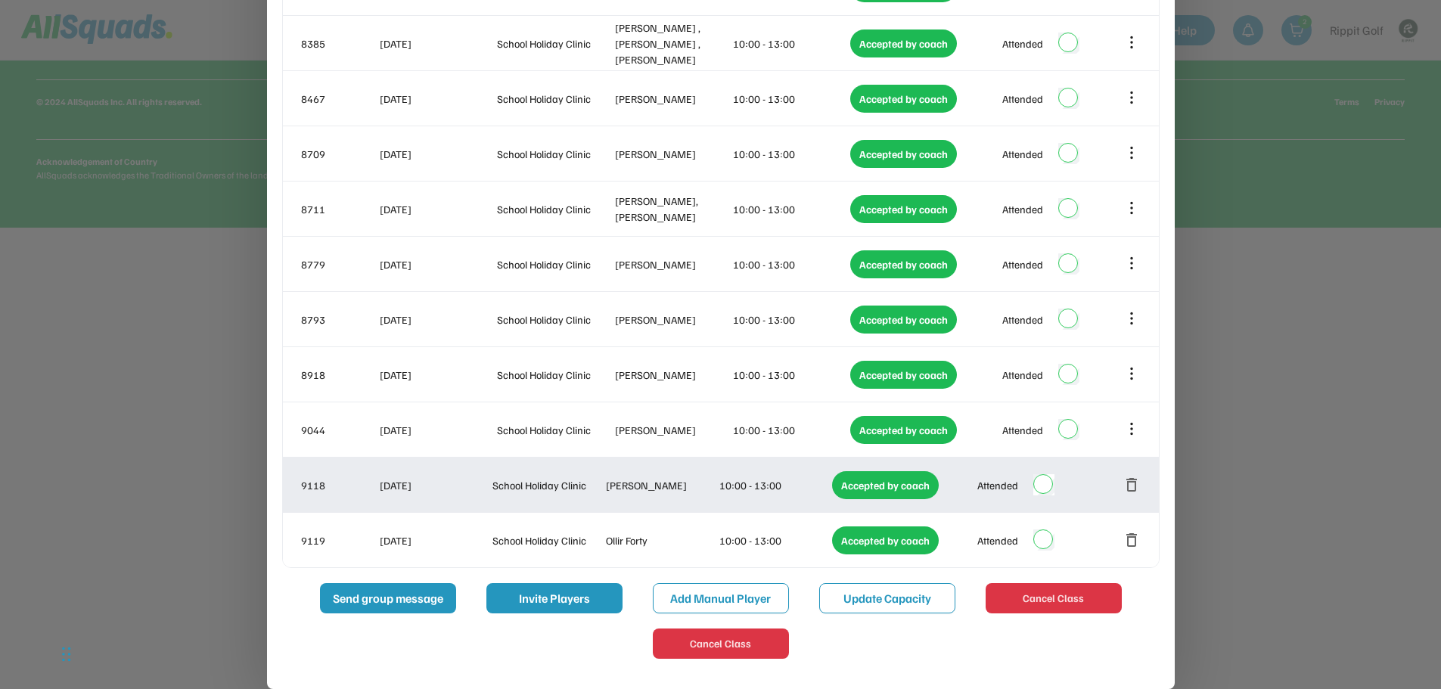
click at [1133, 487] on button "delete" at bounding box center [1131, 485] width 18 height 18
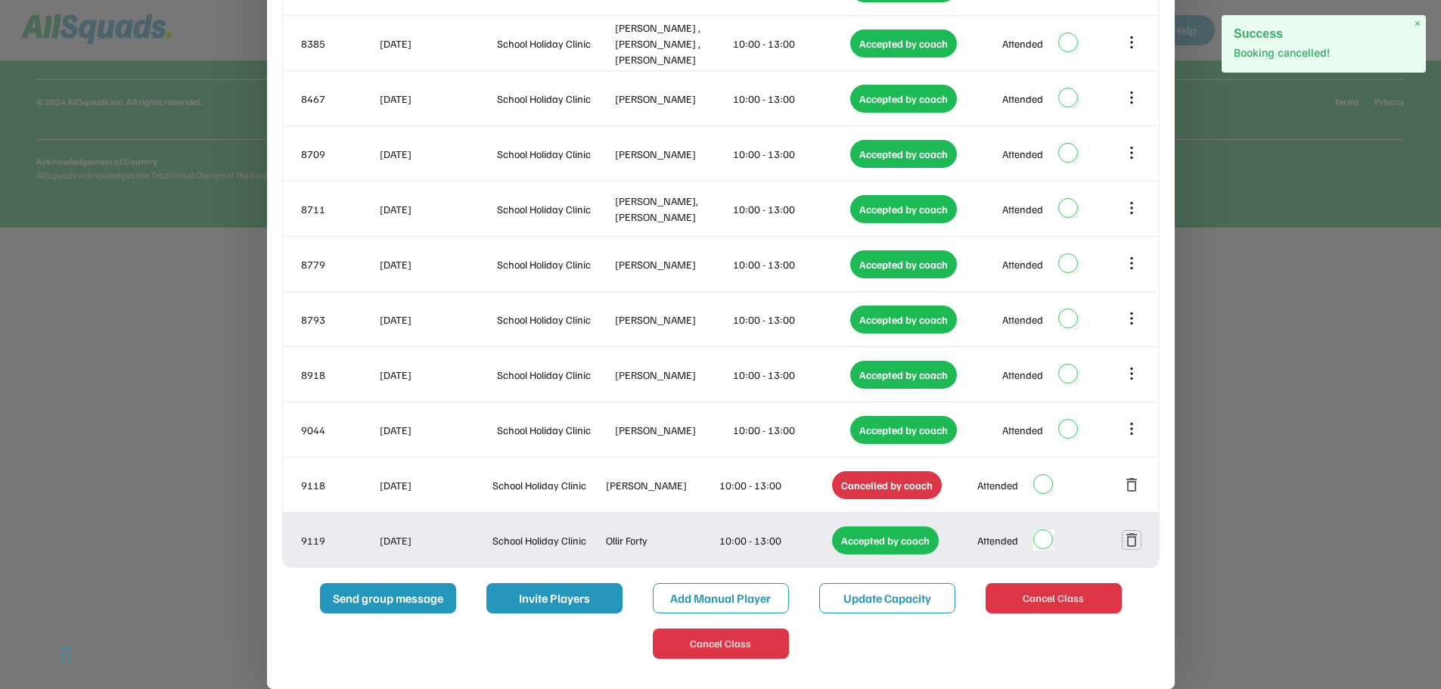
click at [1136, 535] on button "delete" at bounding box center [1131, 540] width 18 height 18
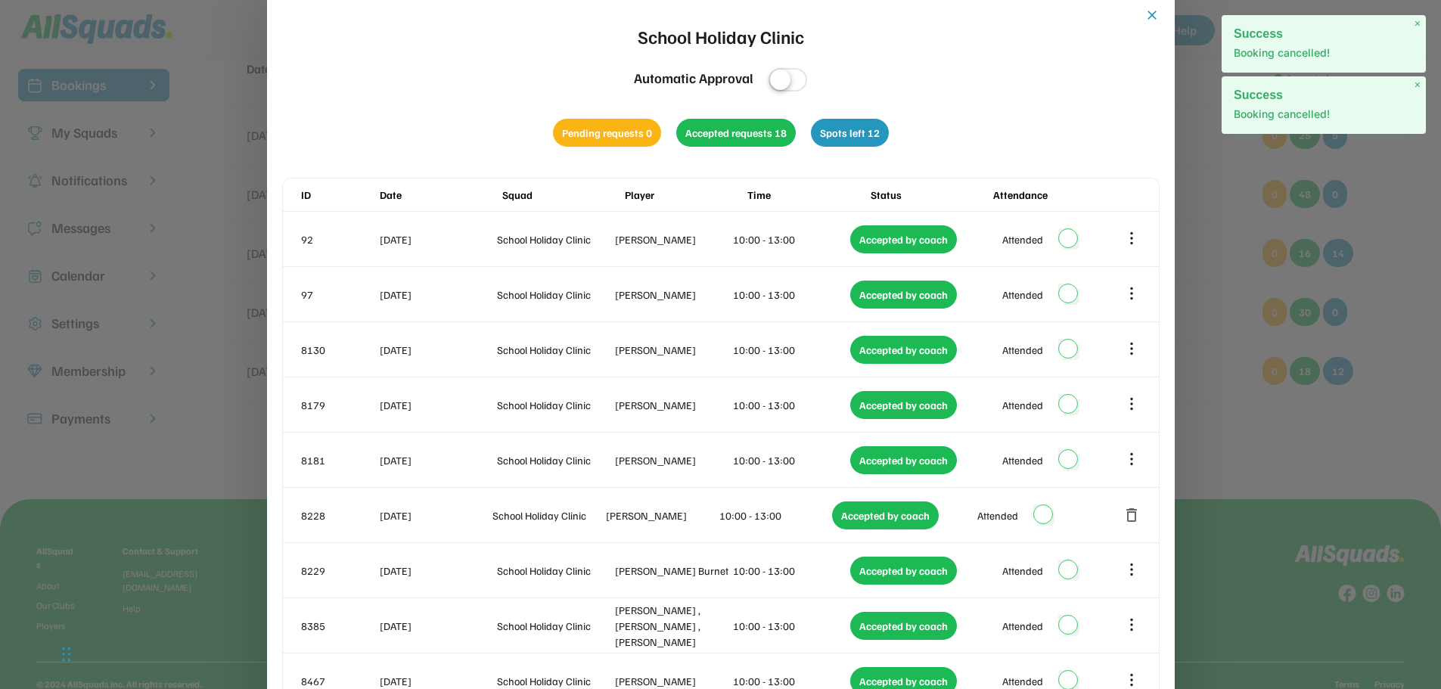
scroll to position [0, 0]
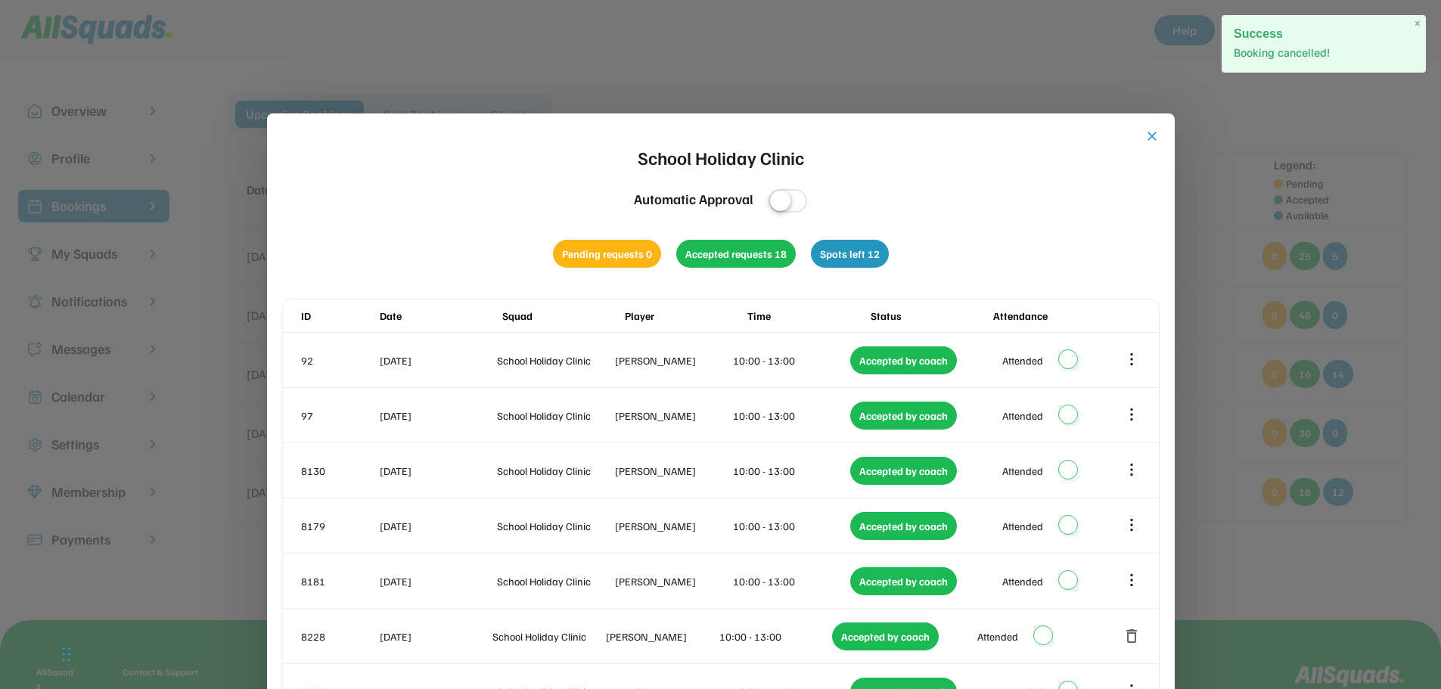
click at [1152, 135] on button "close" at bounding box center [1151, 136] width 15 height 15
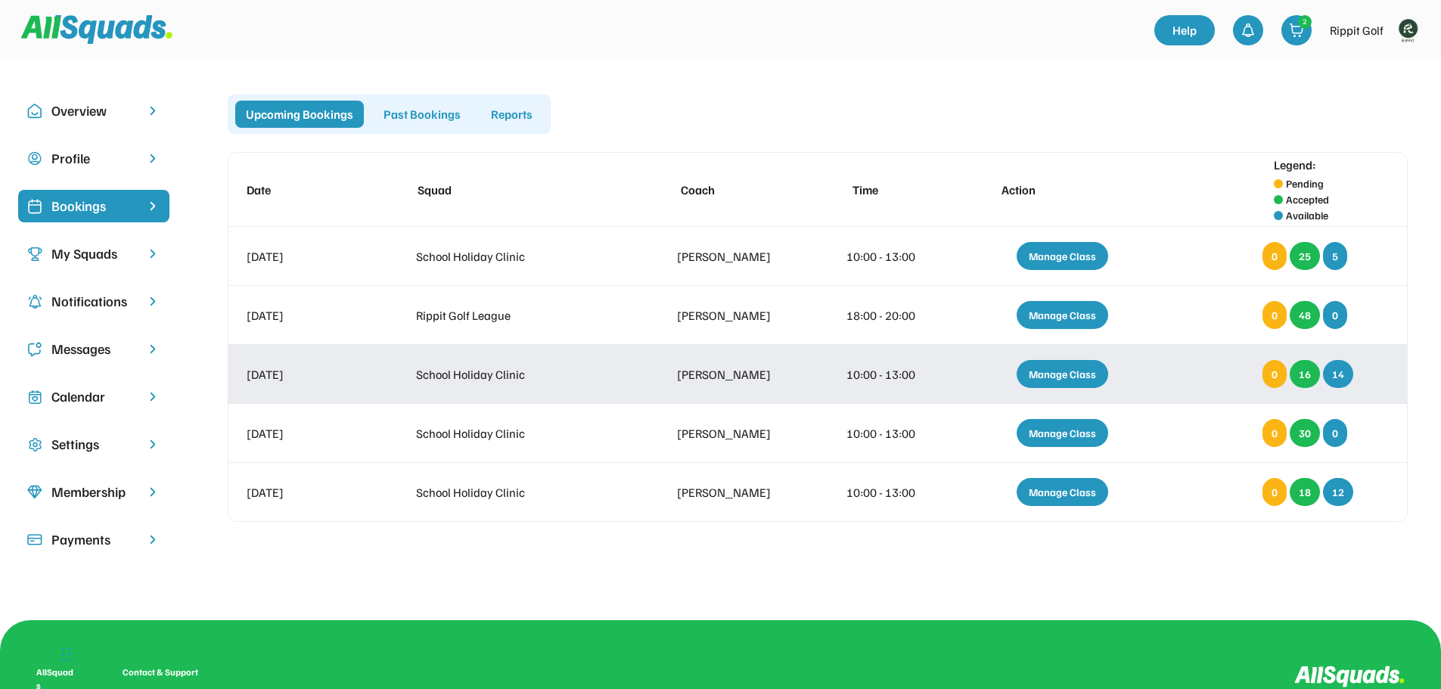
click at [1063, 374] on div "Manage Class" at bounding box center [1061, 374] width 91 height 28
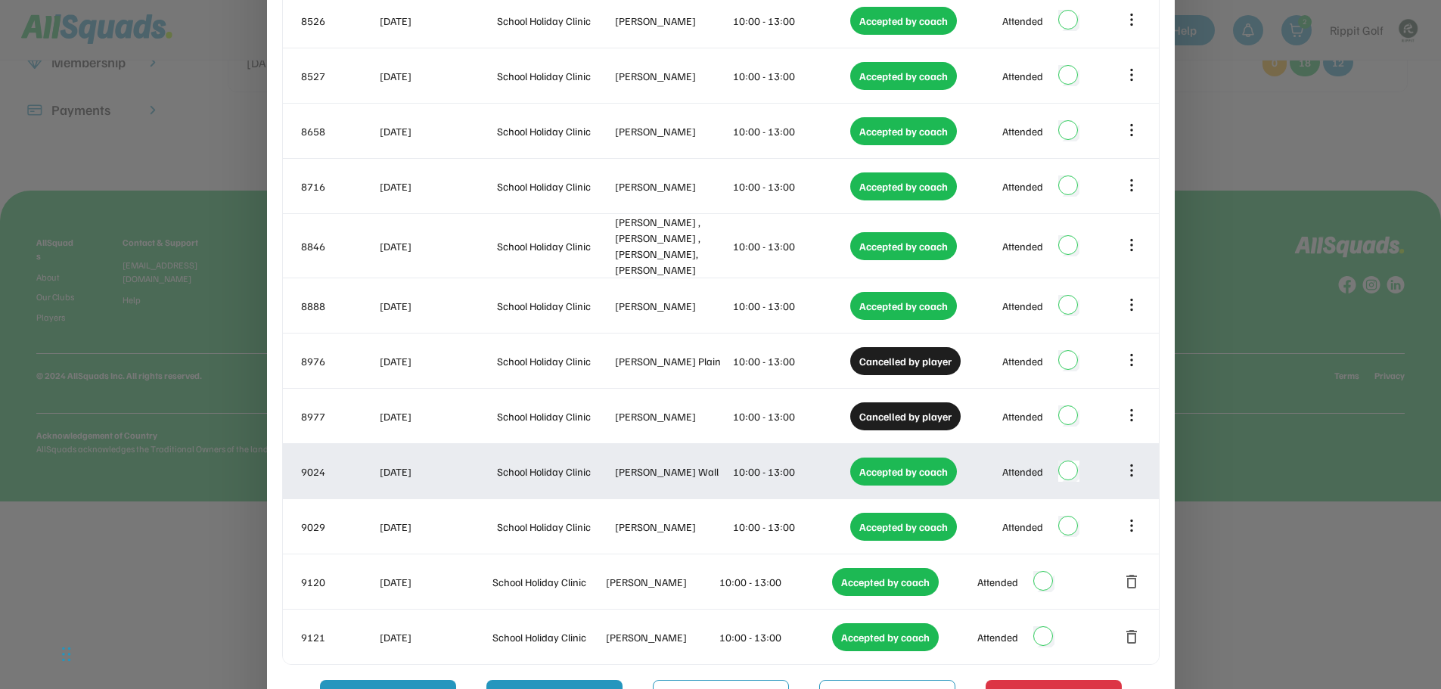
scroll to position [517, 0]
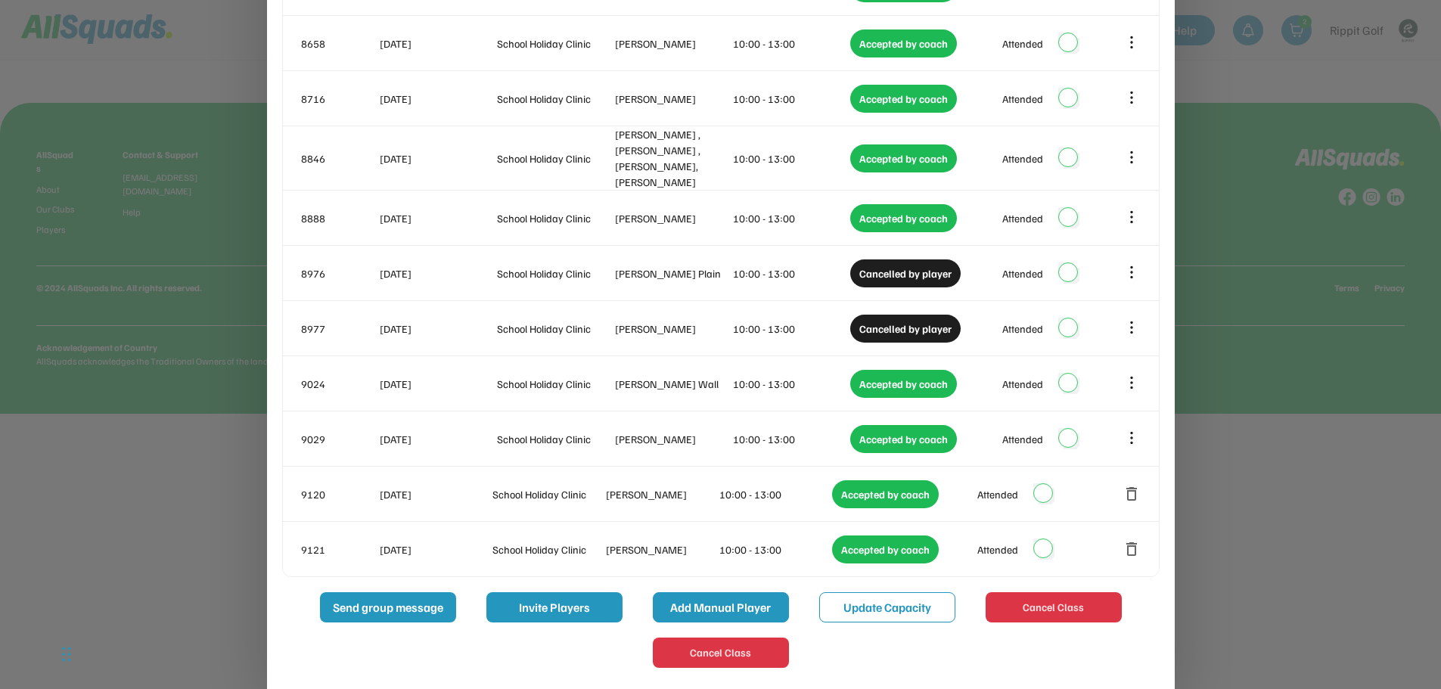
click at [720, 604] on button "Add Manual Player" at bounding box center [721, 607] width 136 height 30
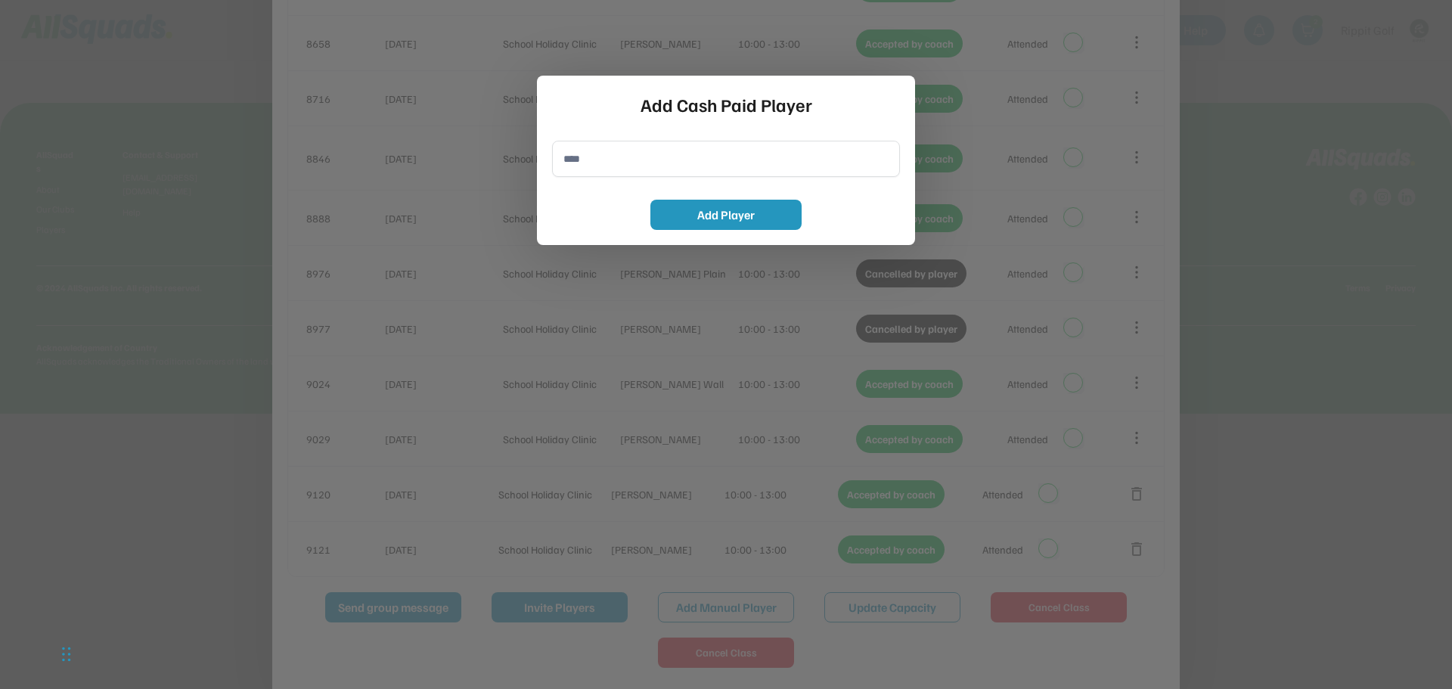
click at [616, 162] on input "input" at bounding box center [726, 159] width 348 height 36
type input "**********"
click at [703, 222] on button "Add Player" at bounding box center [725, 215] width 151 height 30
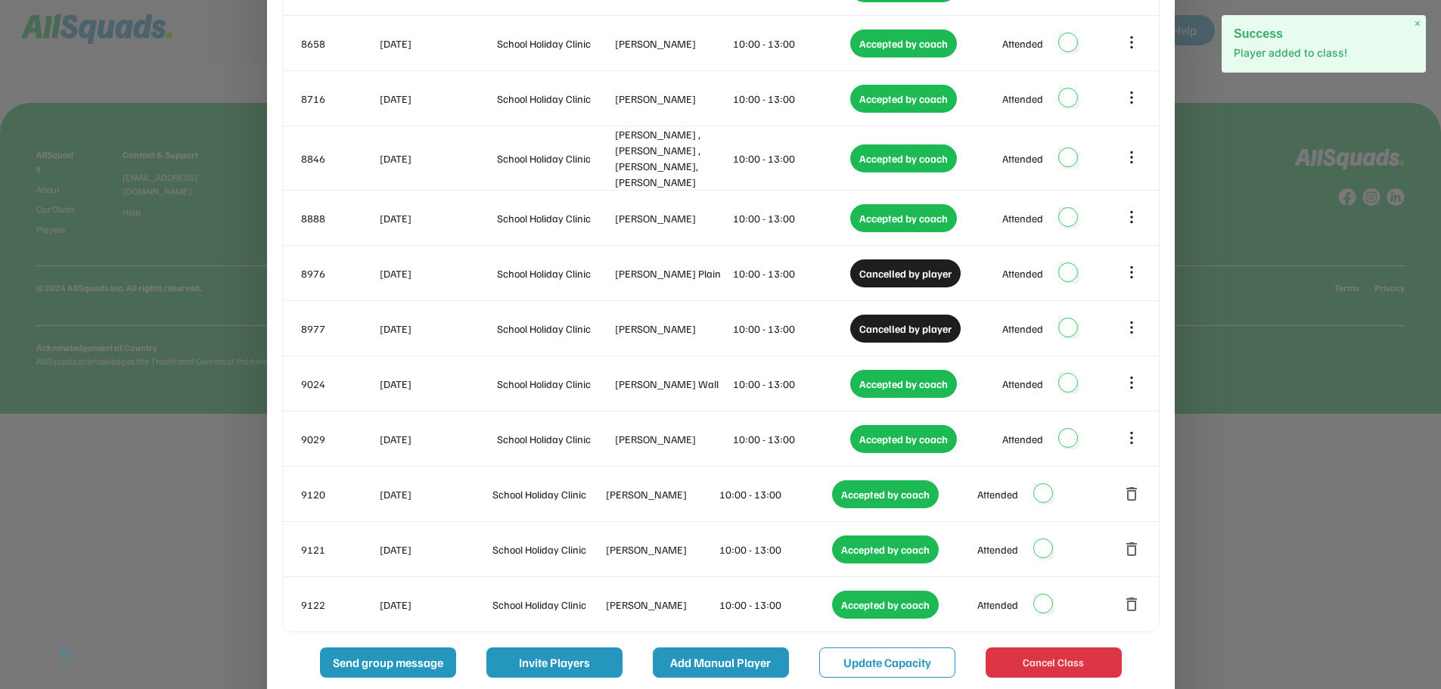
click at [698, 648] on button "Add Manual Player" at bounding box center [721, 662] width 136 height 30
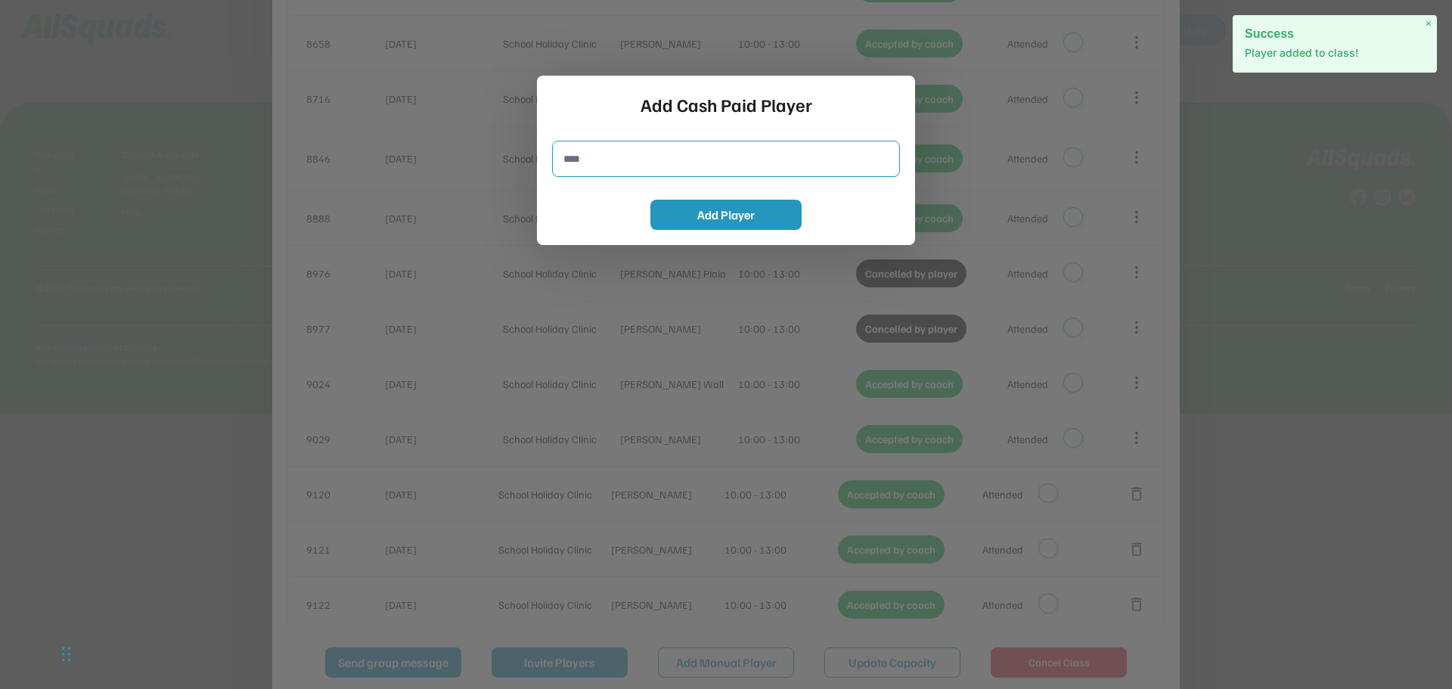
click at [577, 154] on input "input" at bounding box center [726, 159] width 348 height 36
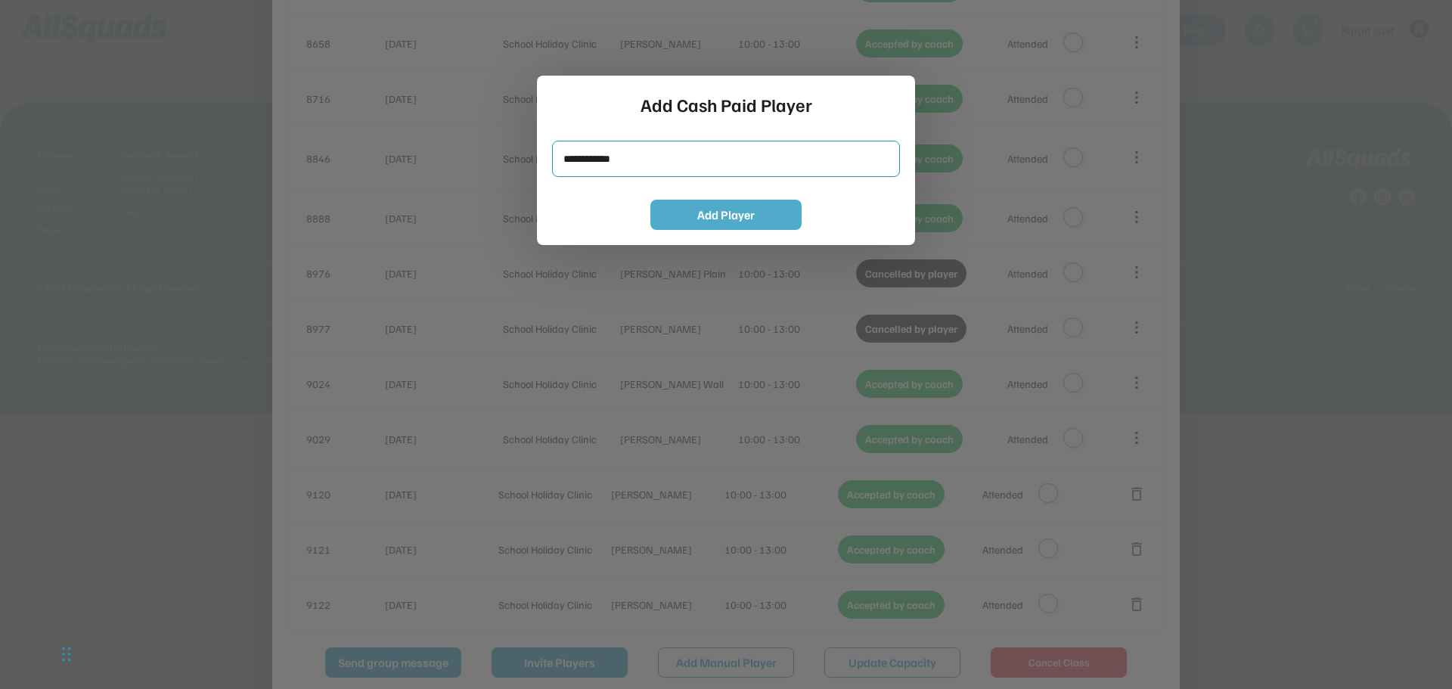
type input "**********"
click at [678, 202] on button "Add Player" at bounding box center [725, 215] width 151 height 30
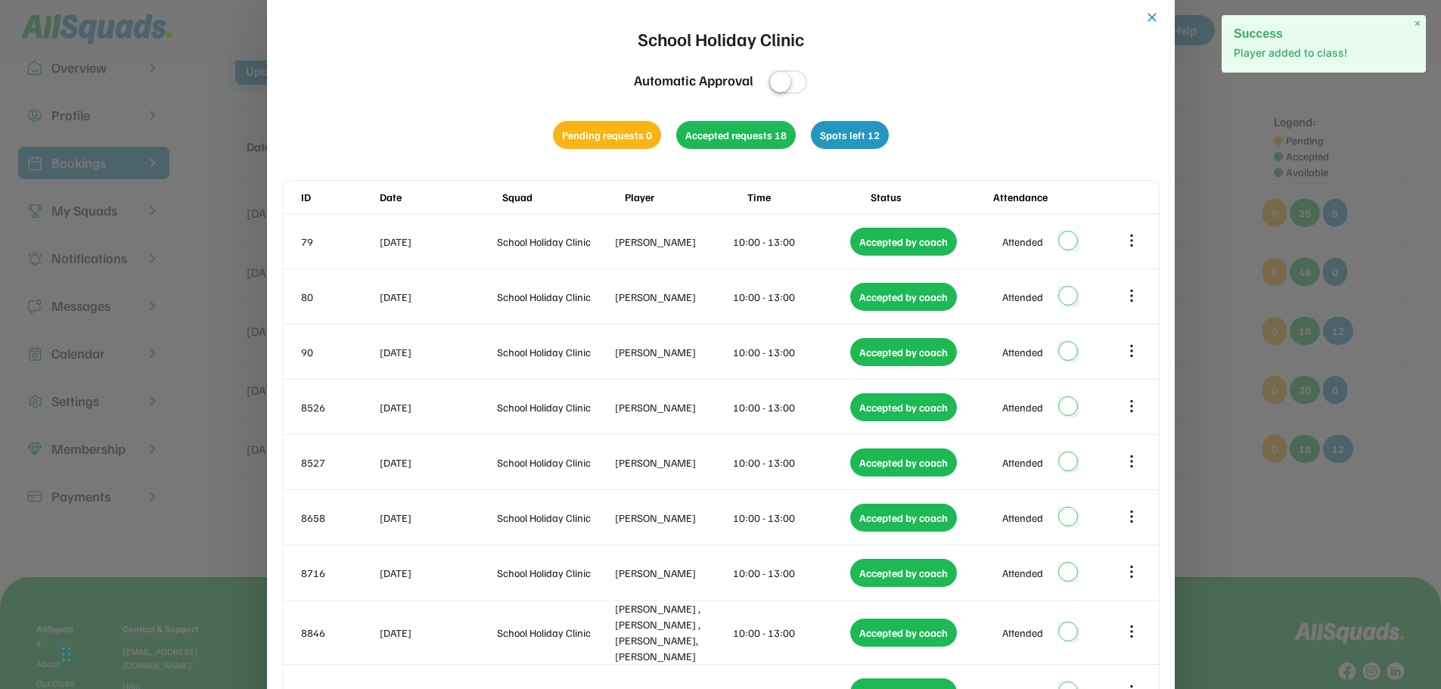
scroll to position [0, 0]
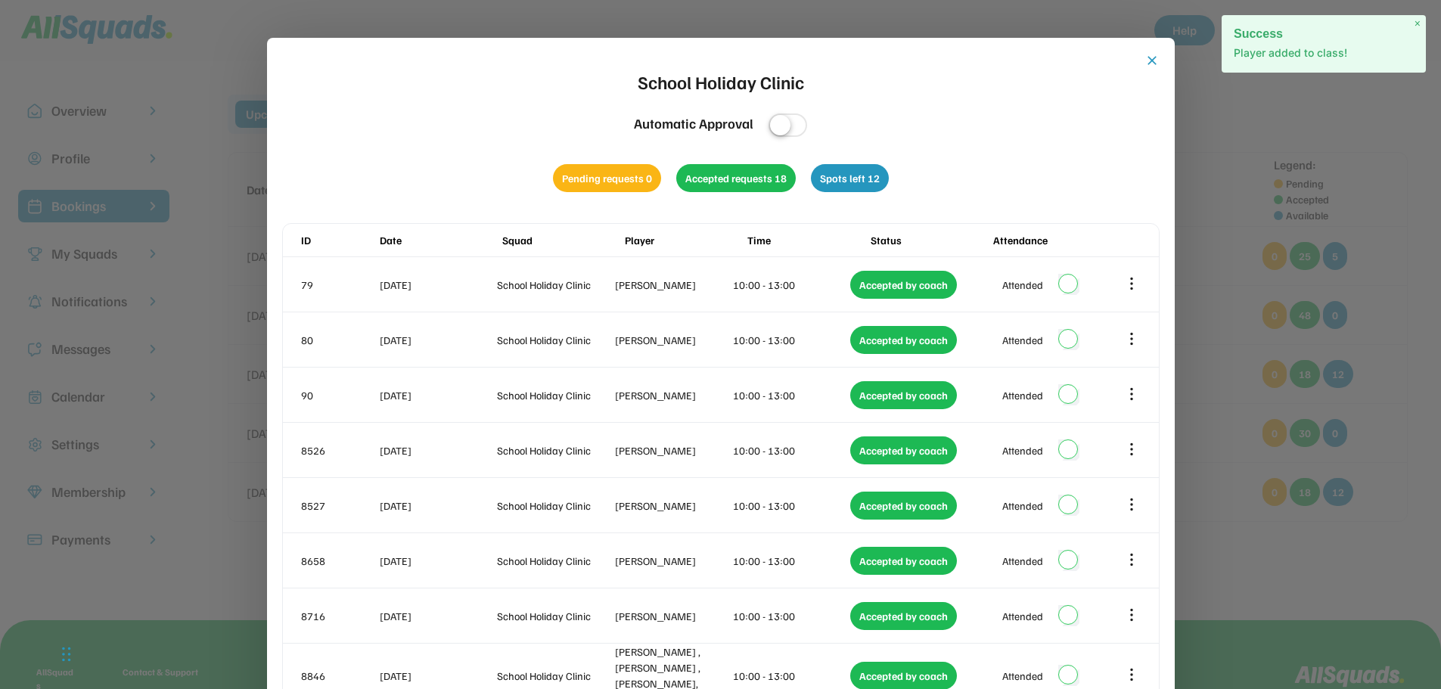
click at [1145, 61] on button "close" at bounding box center [1151, 60] width 15 height 15
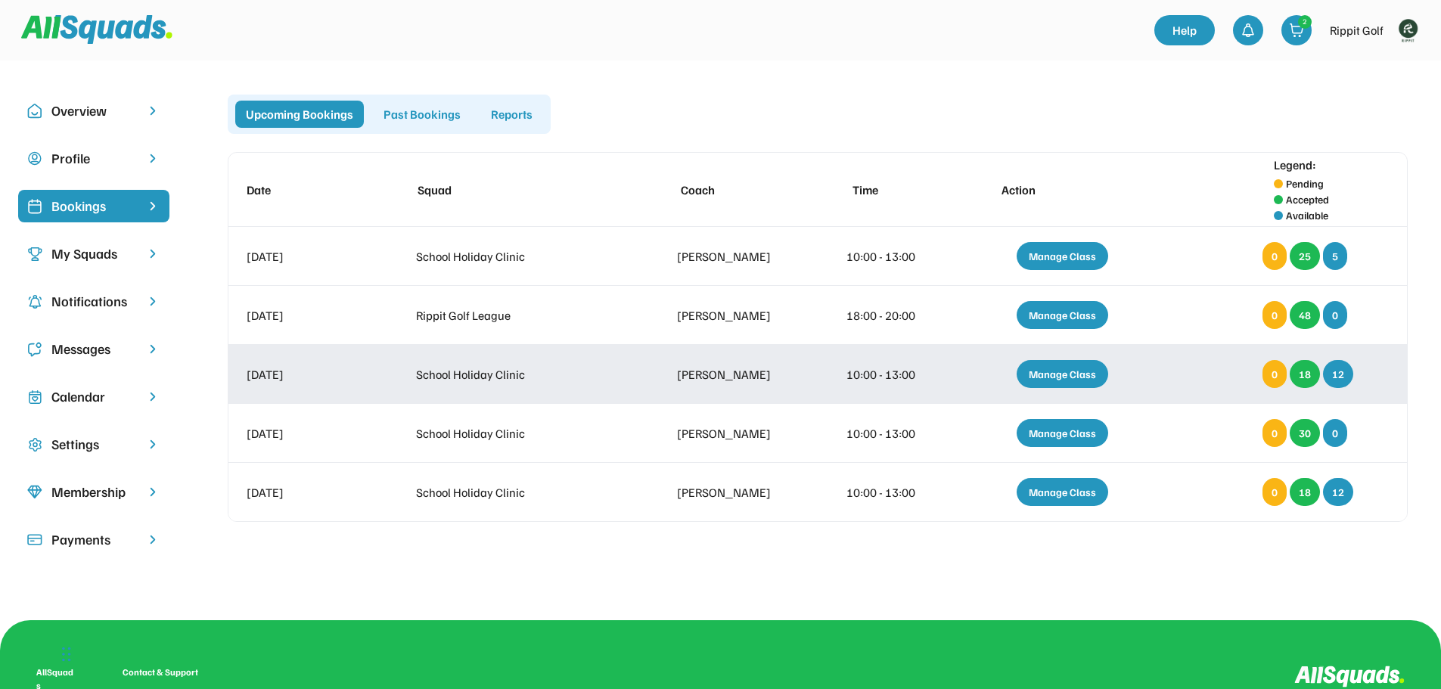
click at [1059, 367] on div "Manage Class" at bounding box center [1061, 374] width 91 height 28
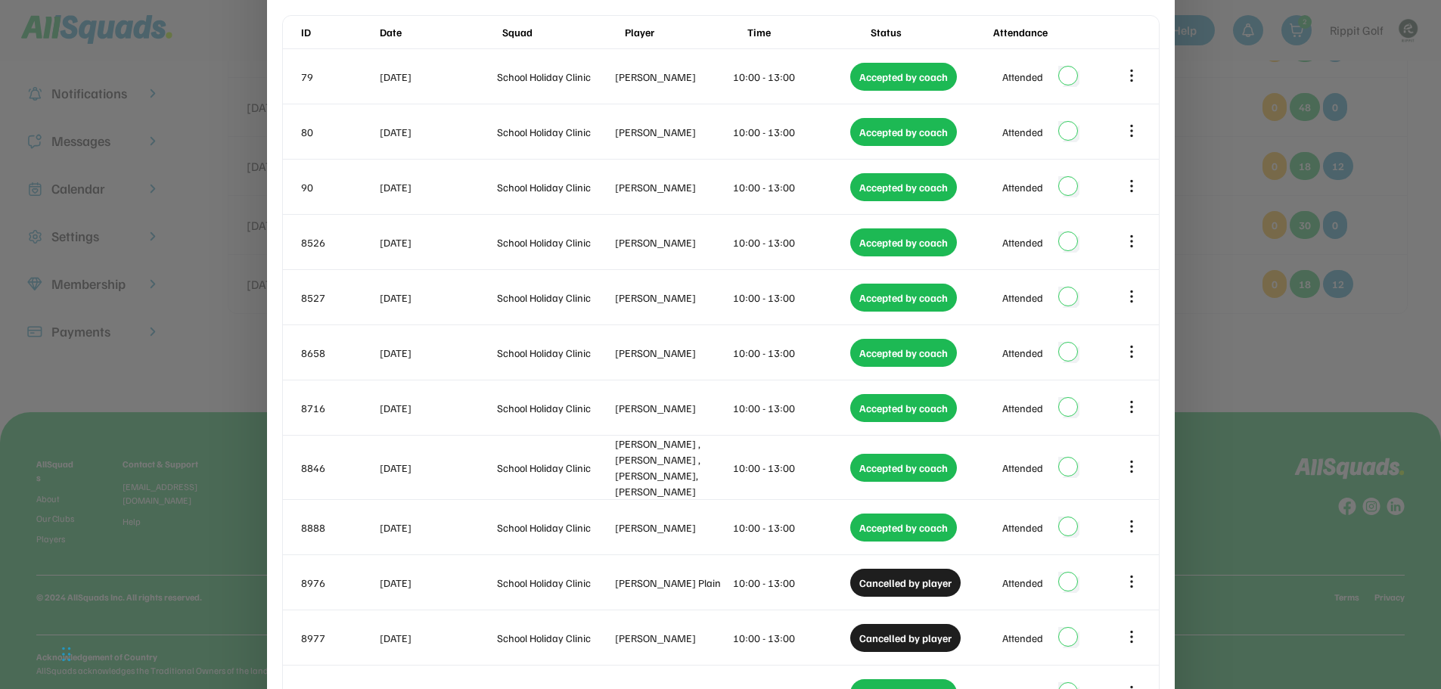
scroll to position [23, 0]
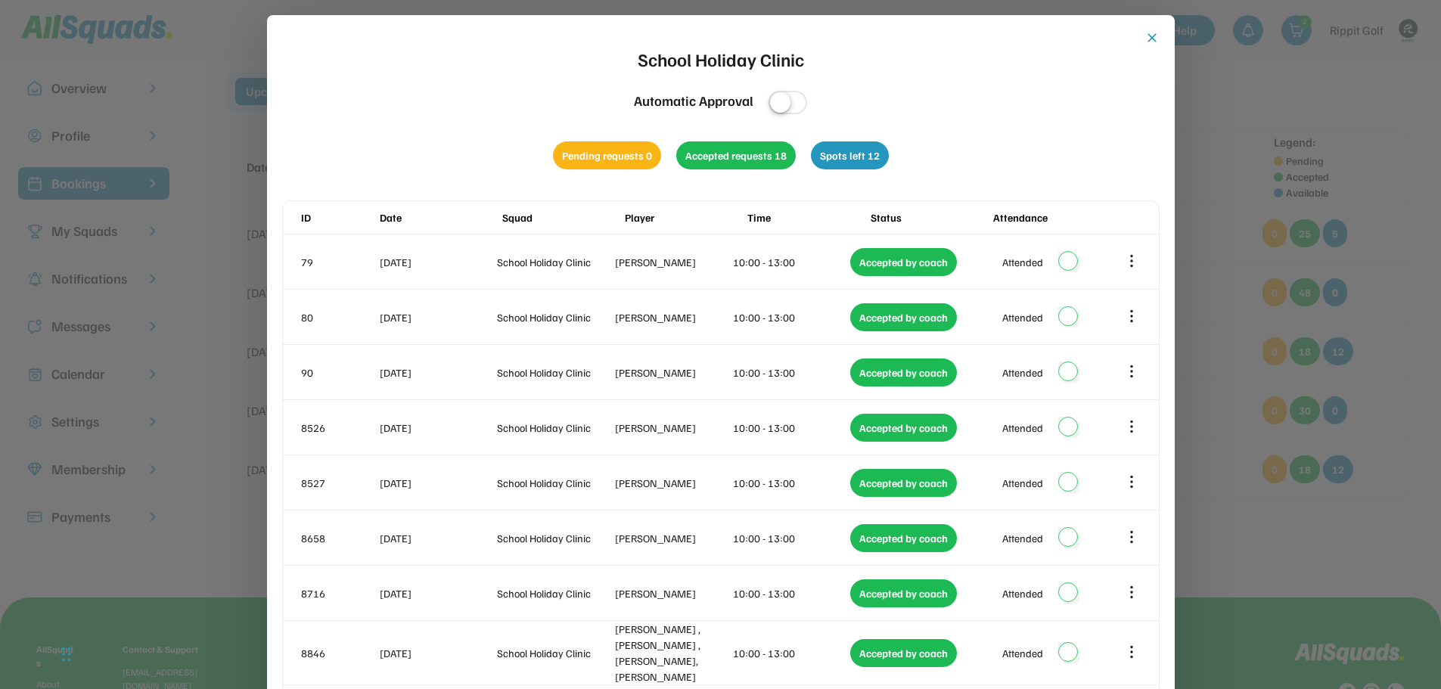
click at [1148, 45] on button "close" at bounding box center [1151, 37] width 15 height 15
